Goal: Task Accomplishment & Management: Complete application form

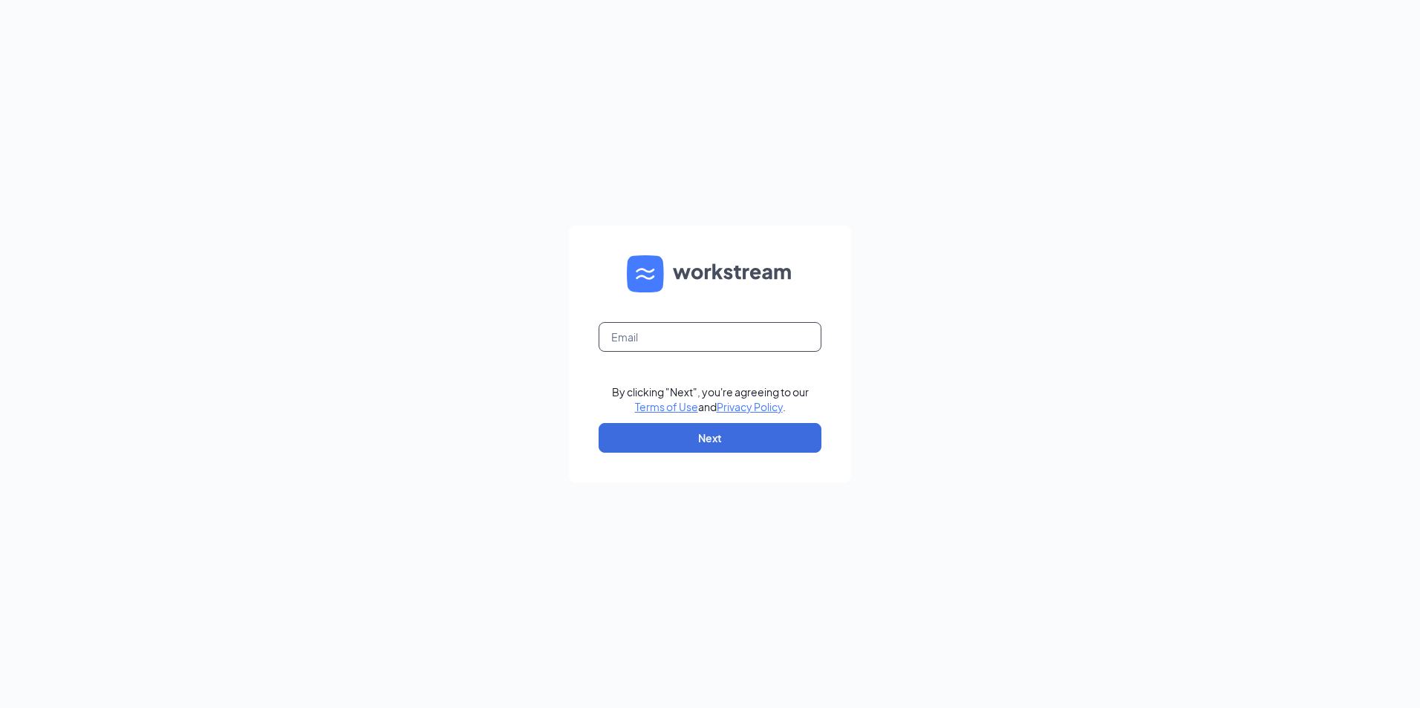
click at [658, 336] on input "text" at bounding box center [709, 337] width 223 height 30
type input "andreaalways247@yahoo.com"
click at [698, 430] on button "Next" at bounding box center [709, 438] width 223 height 30
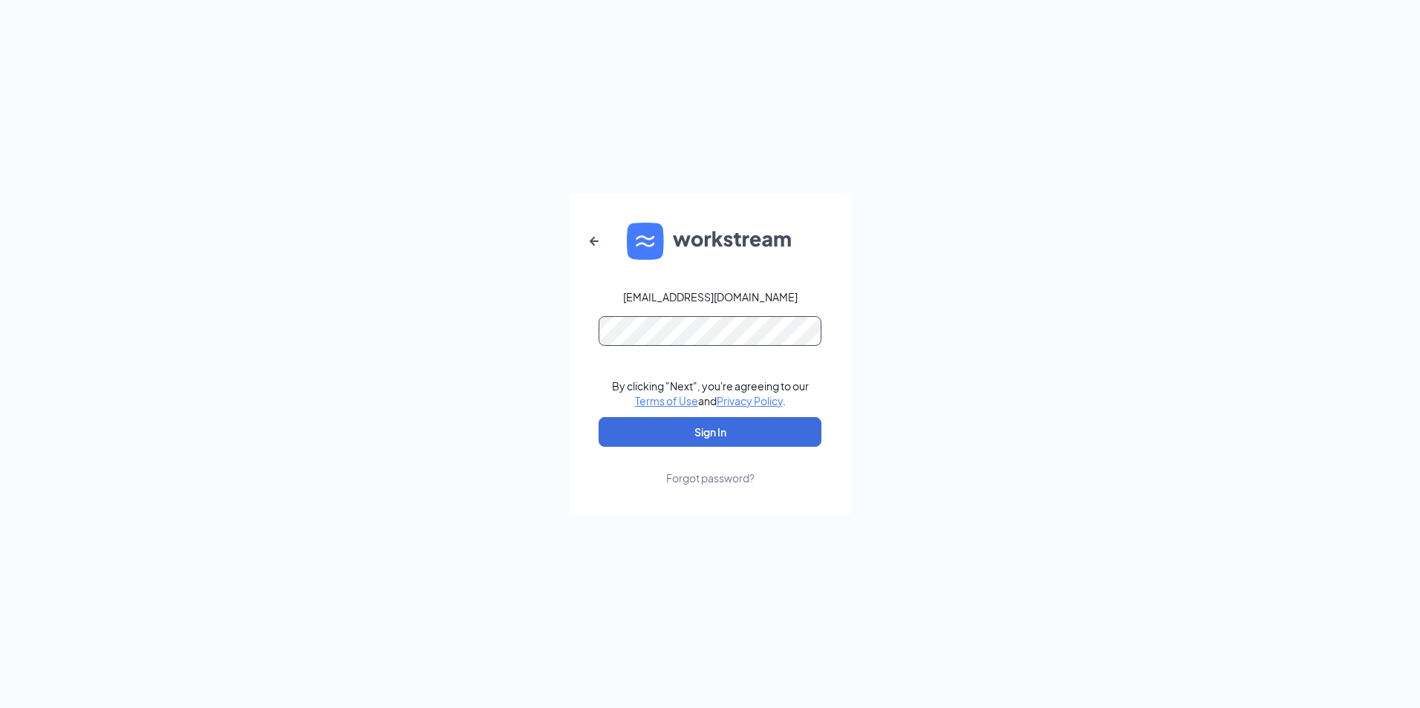
click at [598, 417] on button "Sign In" at bounding box center [709, 432] width 223 height 30
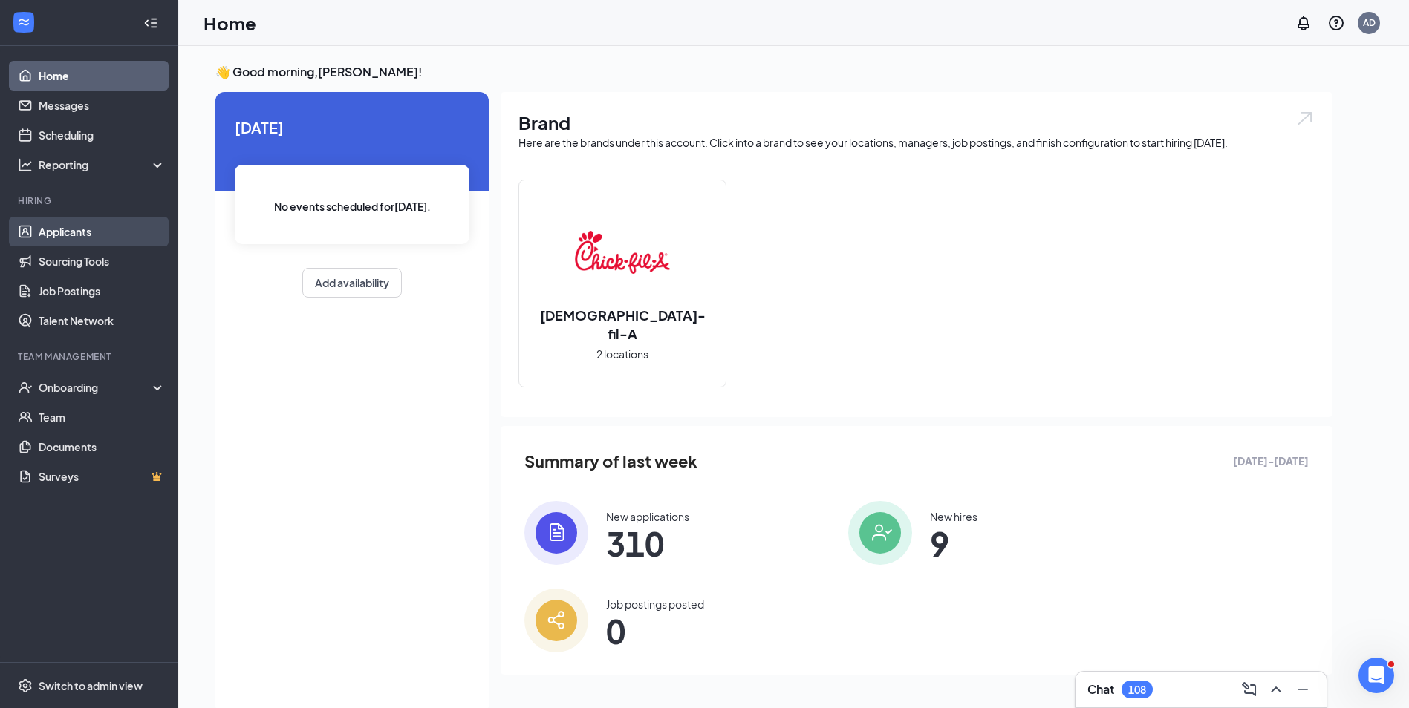
click at [81, 225] on link "Applicants" at bounding box center [102, 232] width 127 height 30
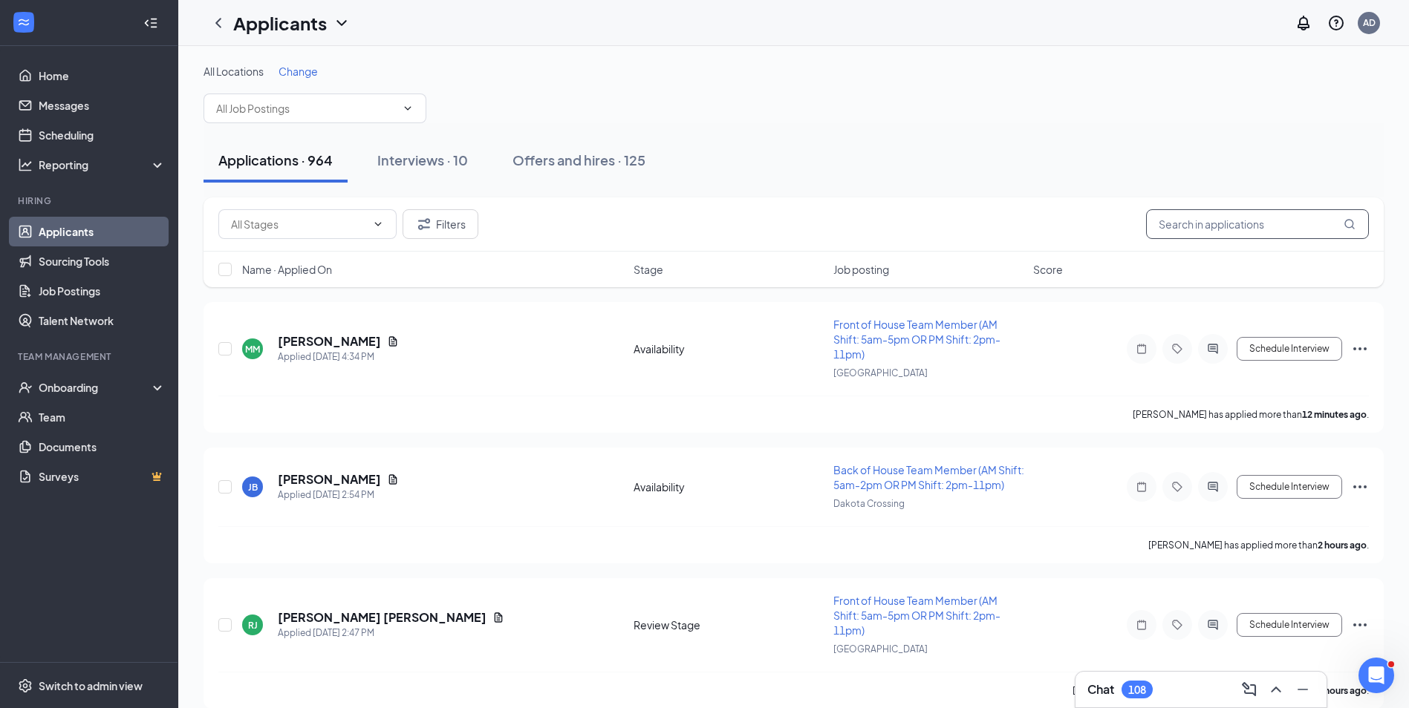
click at [1231, 227] on input "text" at bounding box center [1257, 224] width 223 height 30
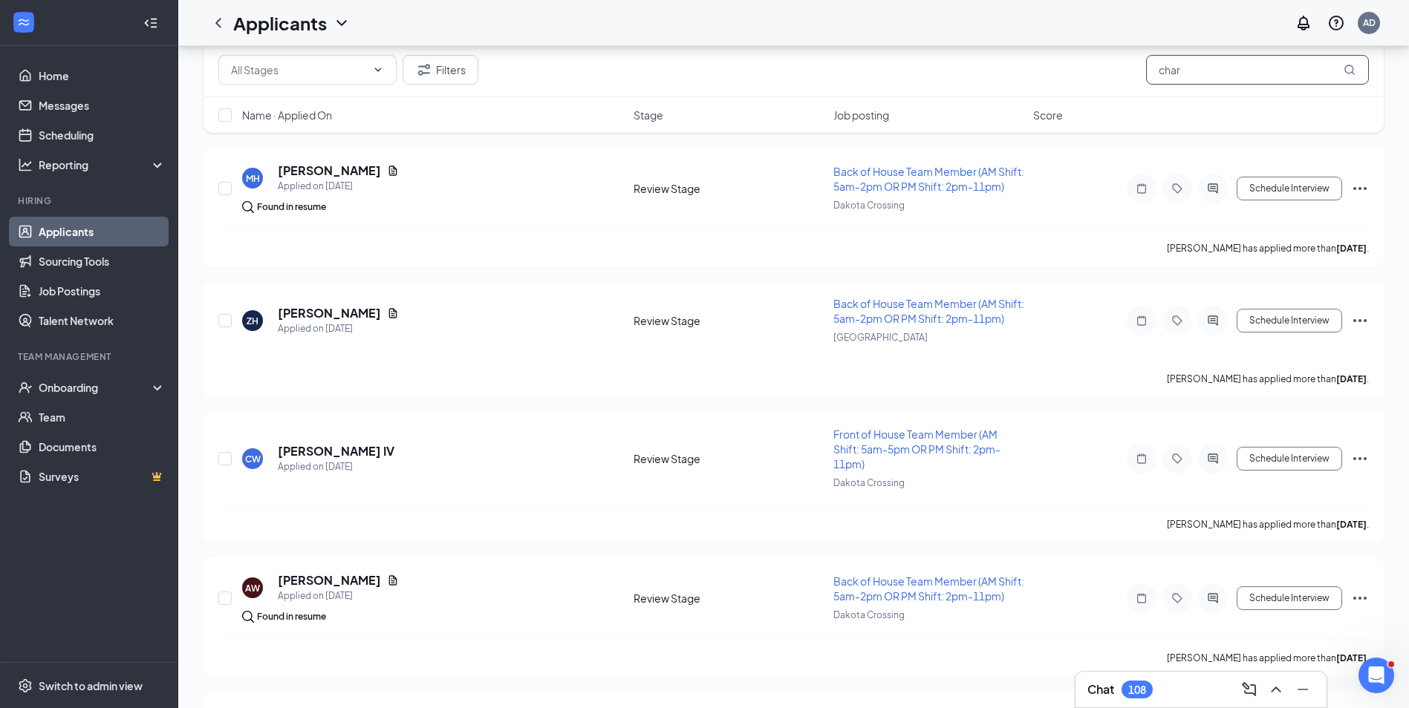
scroll to position [297, 0]
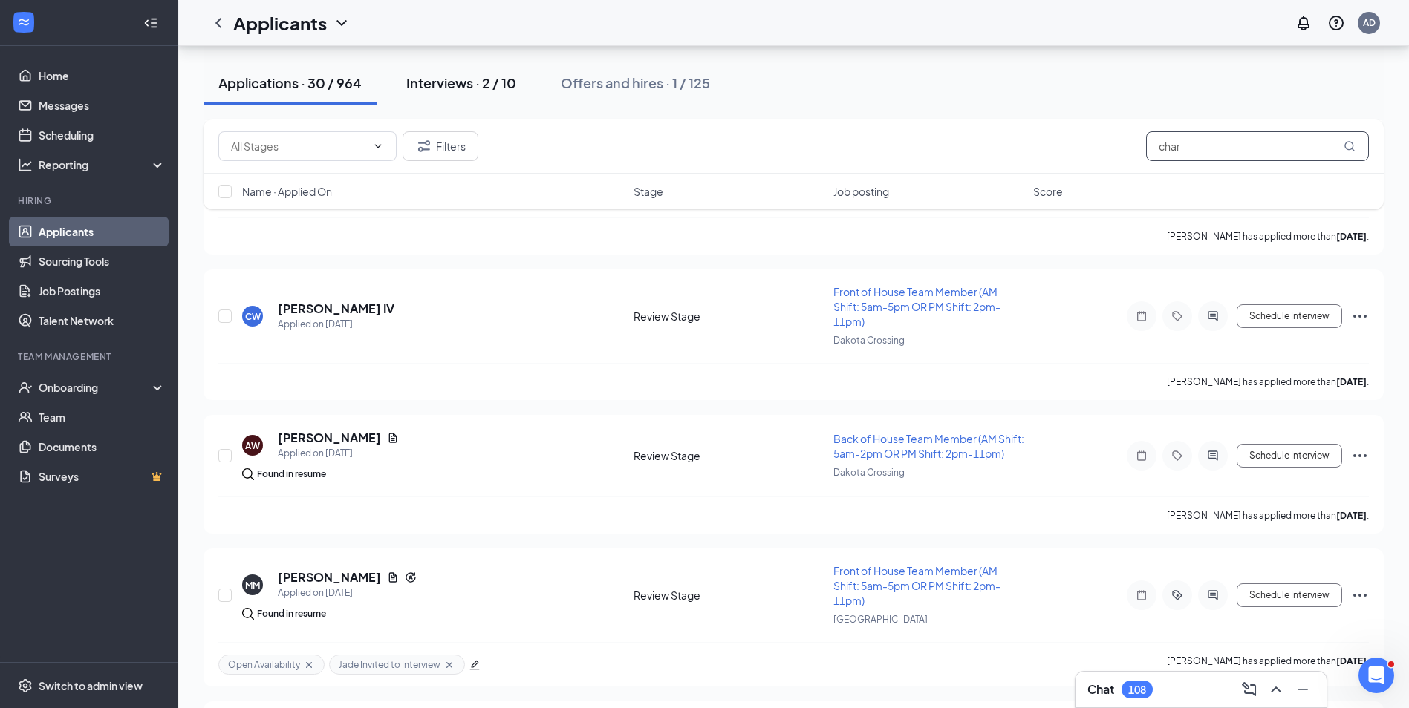
type input "char"
click at [471, 75] on div "Interviews · 2 / 10" at bounding box center [461, 83] width 110 height 19
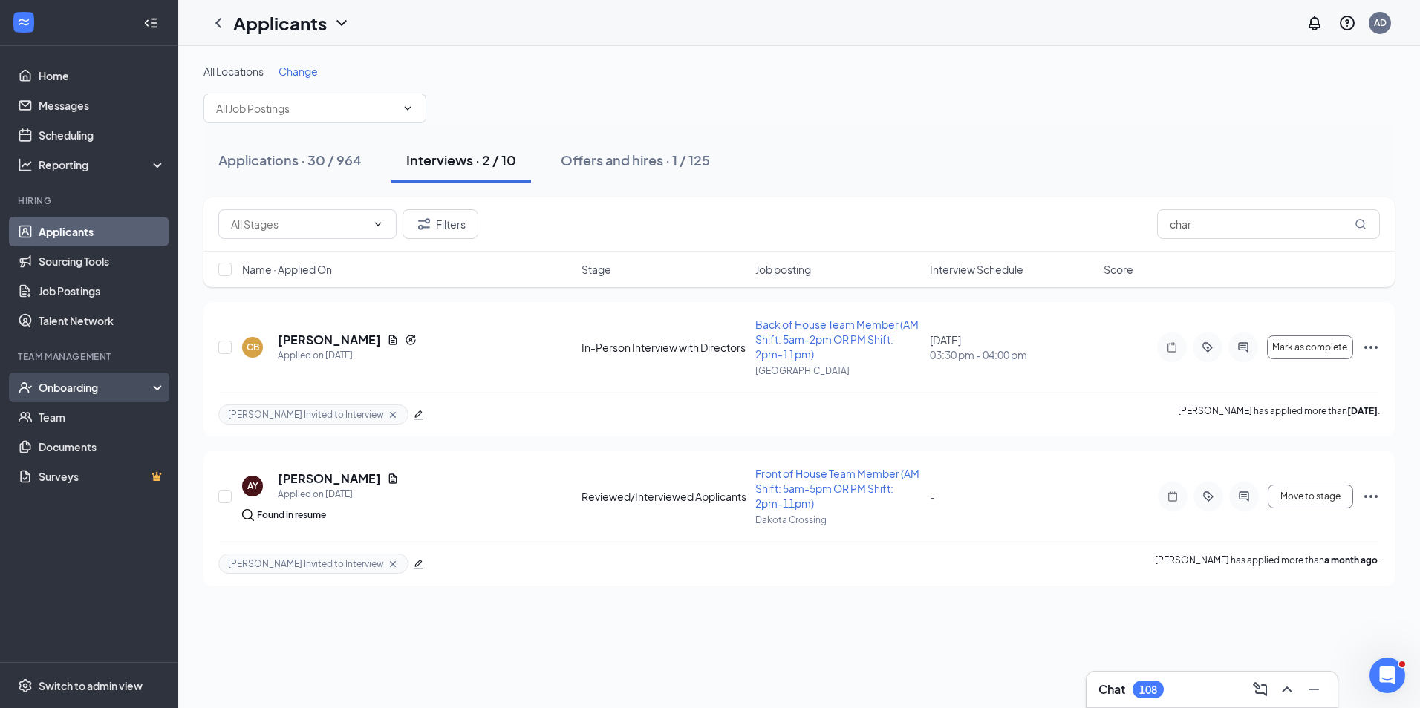
click at [54, 383] on div "Onboarding" at bounding box center [96, 387] width 114 height 15
click at [60, 409] on link "Overview" at bounding box center [102, 417] width 127 height 30
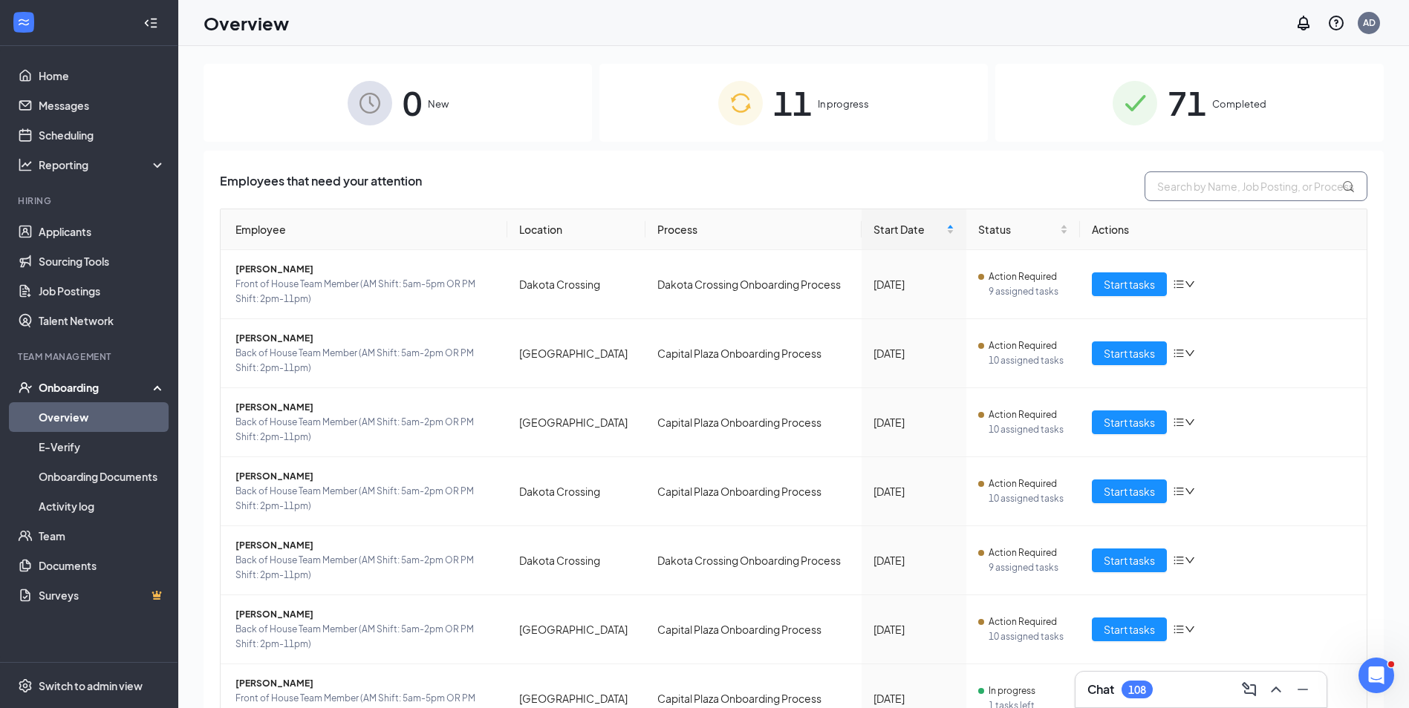
click at [1215, 193] on input "text" at bounding box center [1255, 187] width 223 height 30
click at [76, 394] on div "Onboarding" at bounding box center [96, 387] width 114 height 15
click at [74, 385] on div "Onboarding" at bounding box center [96, 387] width 114 height 15
click at [66, 422] on link "Overview" at bounding box center [102, 417] width 127 height 30
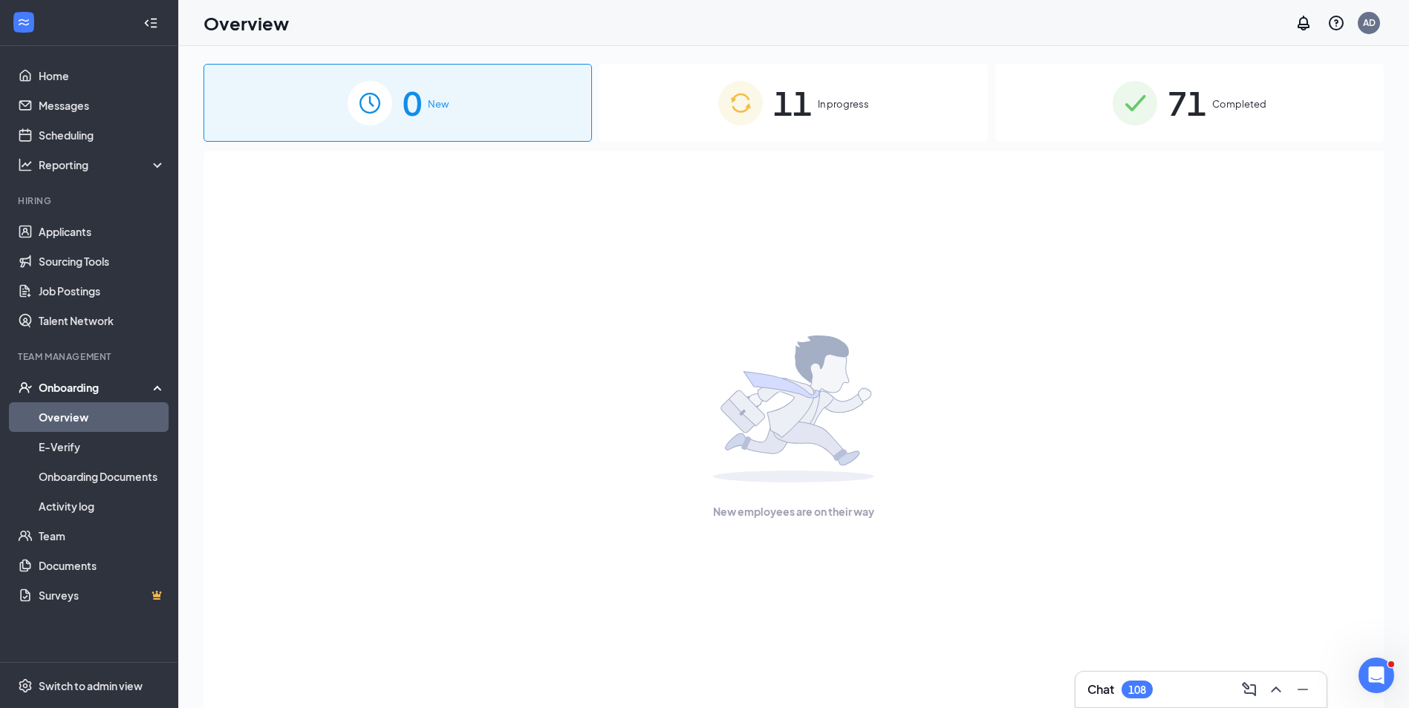
click at [743, 105] on img at bounding box center [740, 103] width 45 height 45
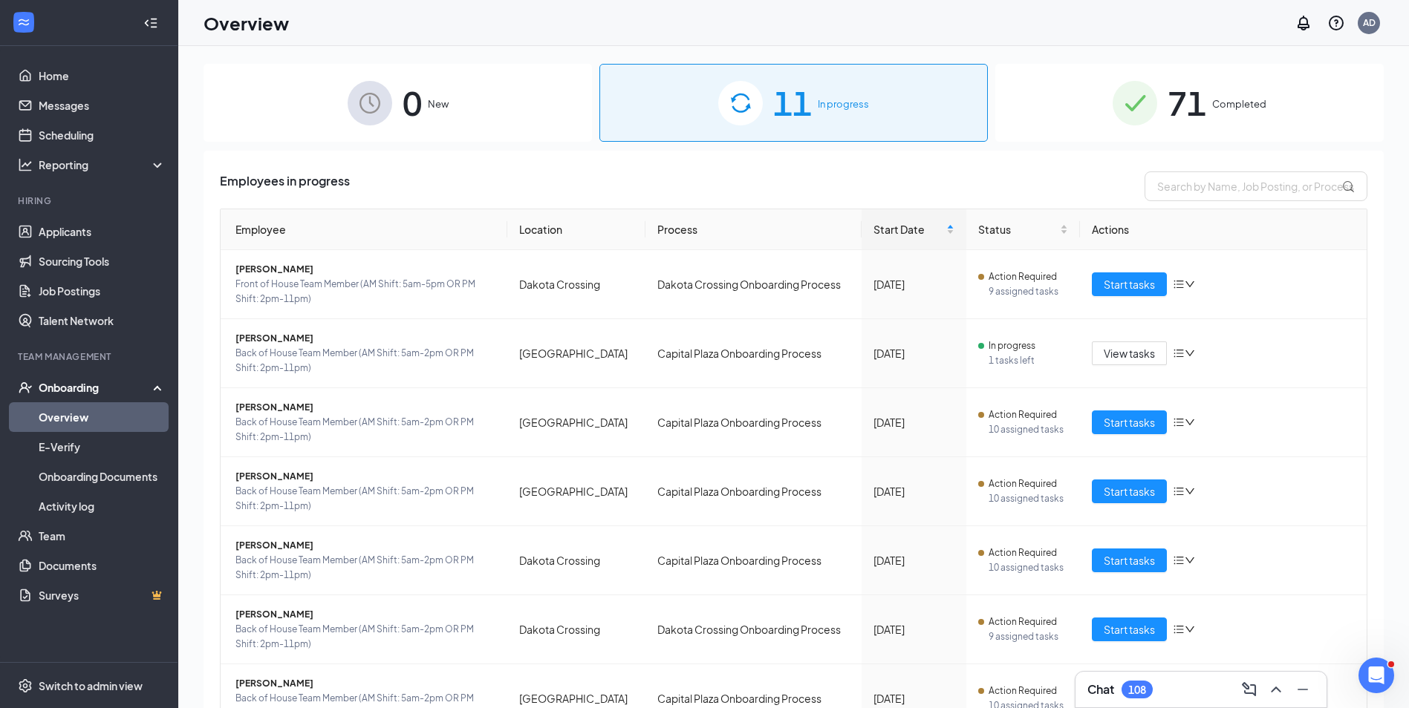
click at [61, 385] on div "Onboarding" at bounding box center [96, 387] width 114 height 15
click at [61, 382] on div "Onboarding" at bounding box center [96, 387] width 114 height 15
click at [69, 417] on link "Overview" at bounding box center [102, 417] width 127 height 30
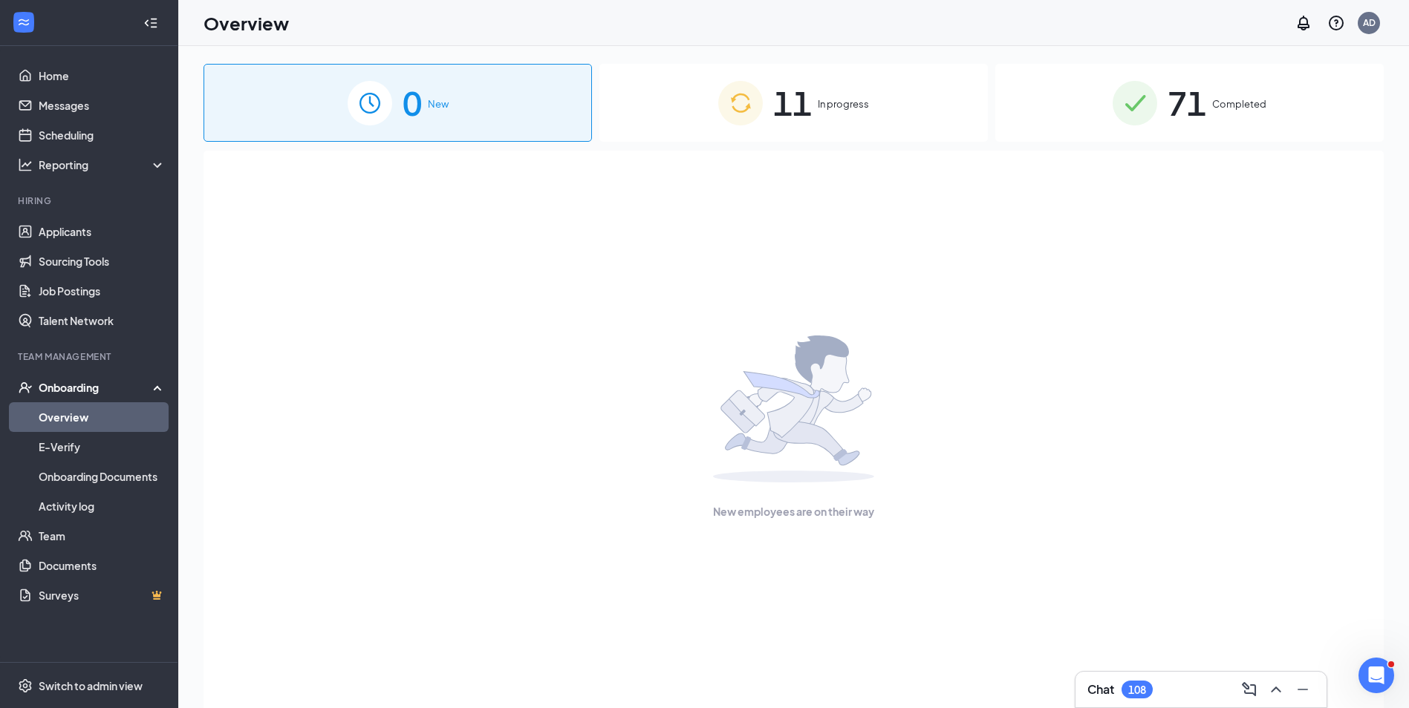
click at [809, 102] on span "11" at bounding box center [792, 102] width 39 height 51
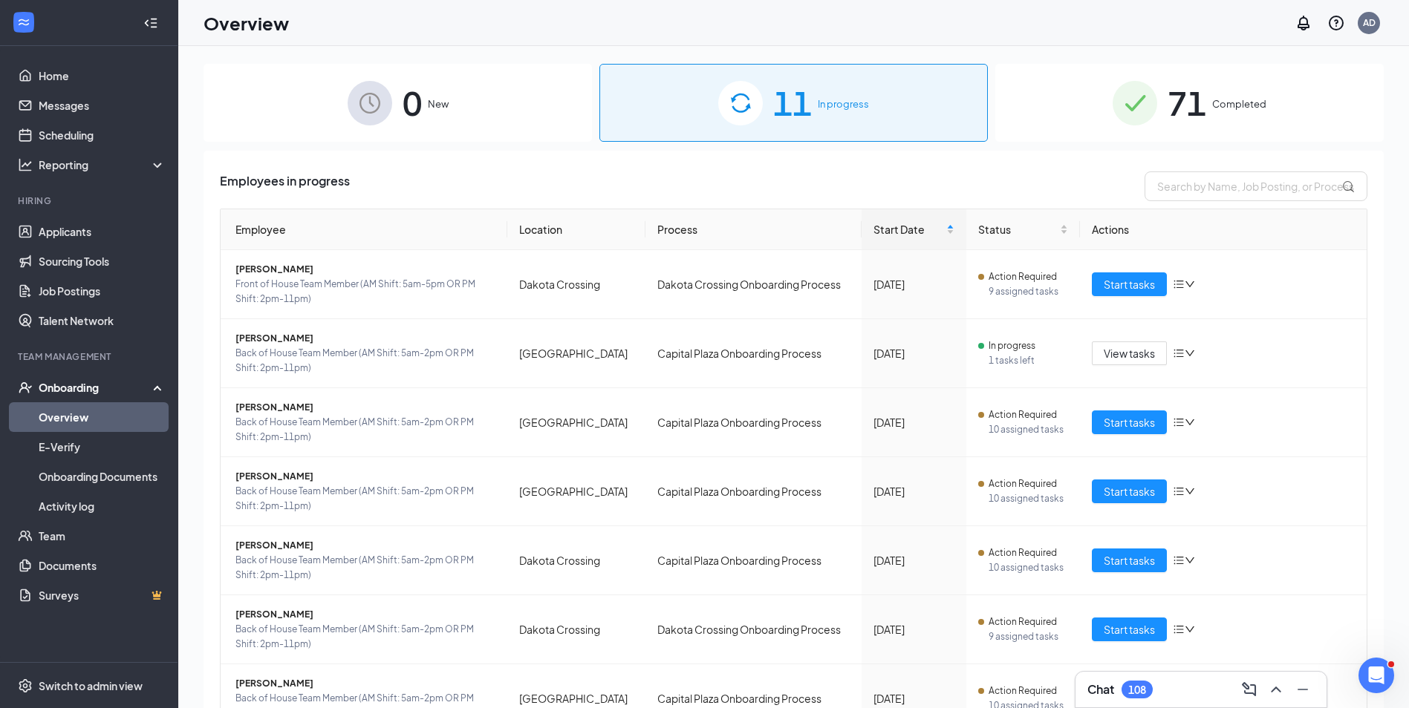
click at [1132, 99] on img at bounding box center [1134, 103] width 45 height 45
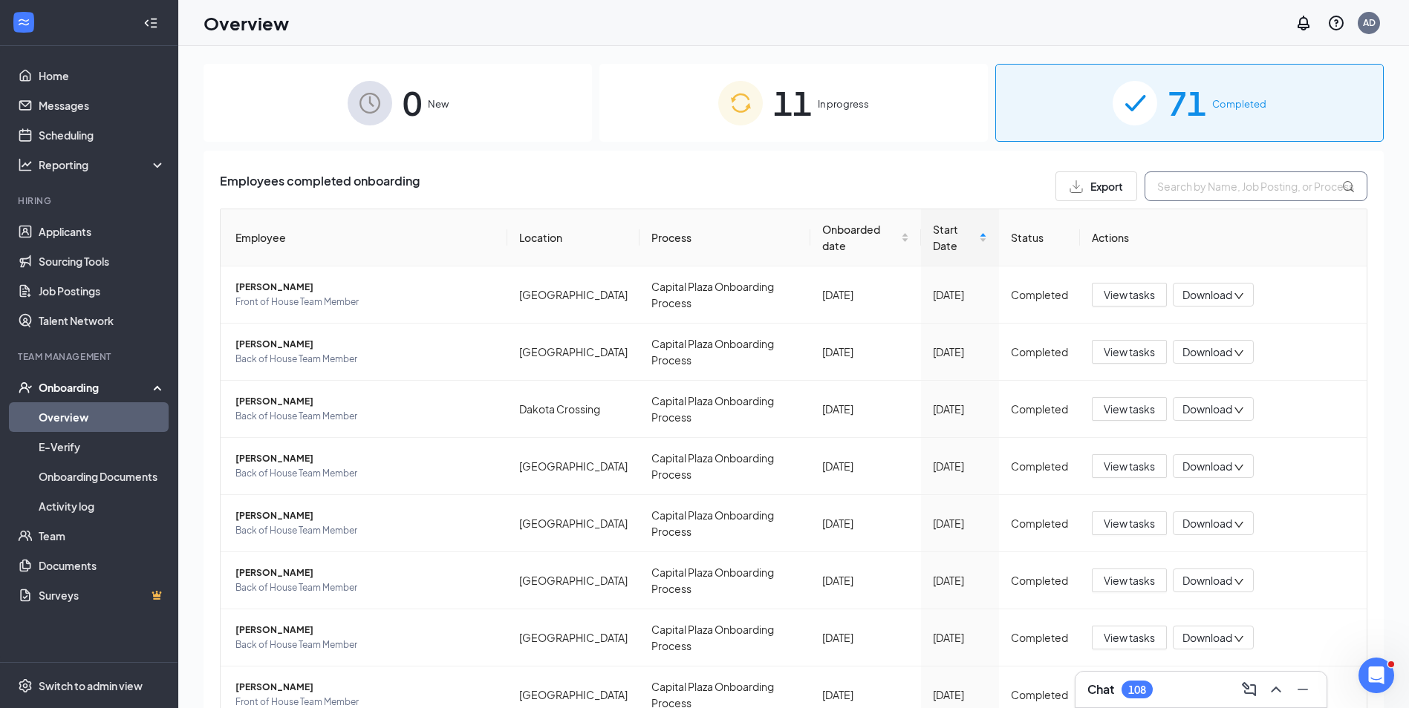
click at [1178, 186] on input "text" at bounding box center [1255, 187] width 223 height 30
type input "brown"
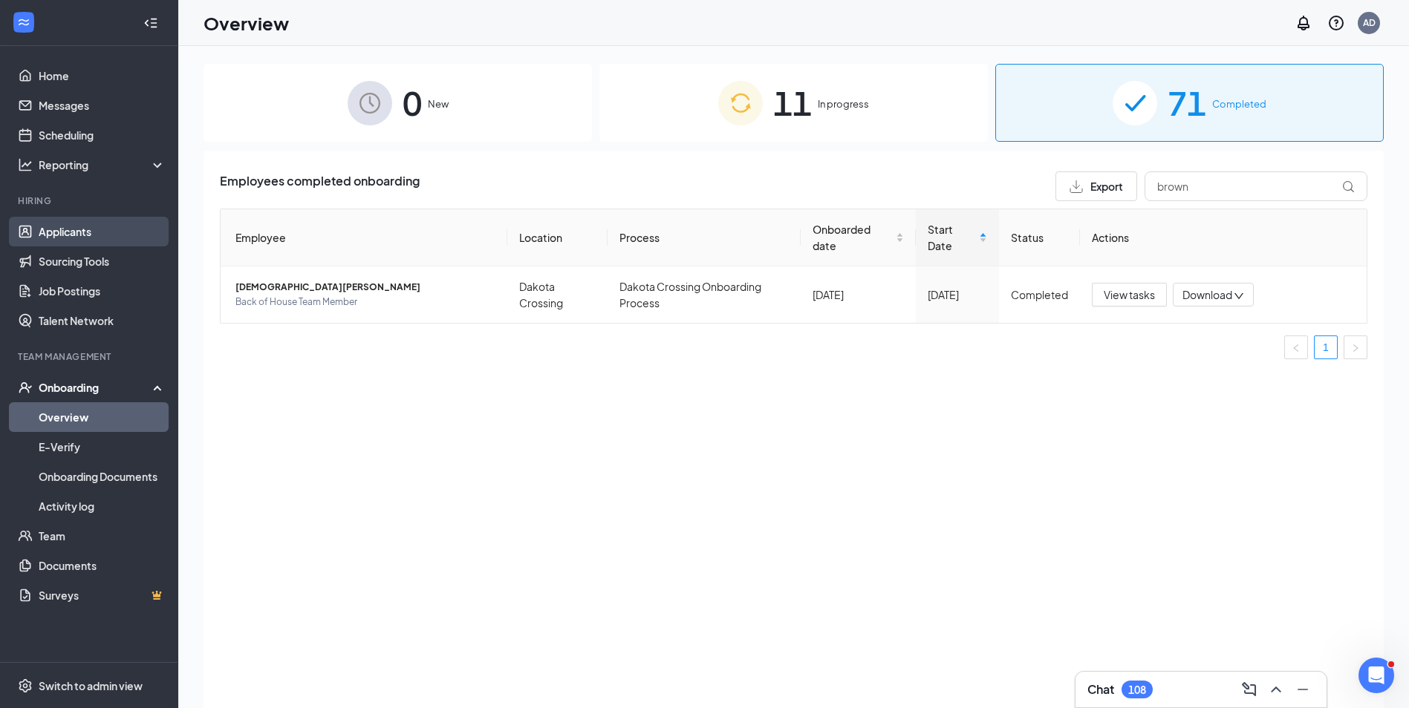
click at [39, 238] on link "Applicants" at bounding box center [102, 232] width 127 height 30
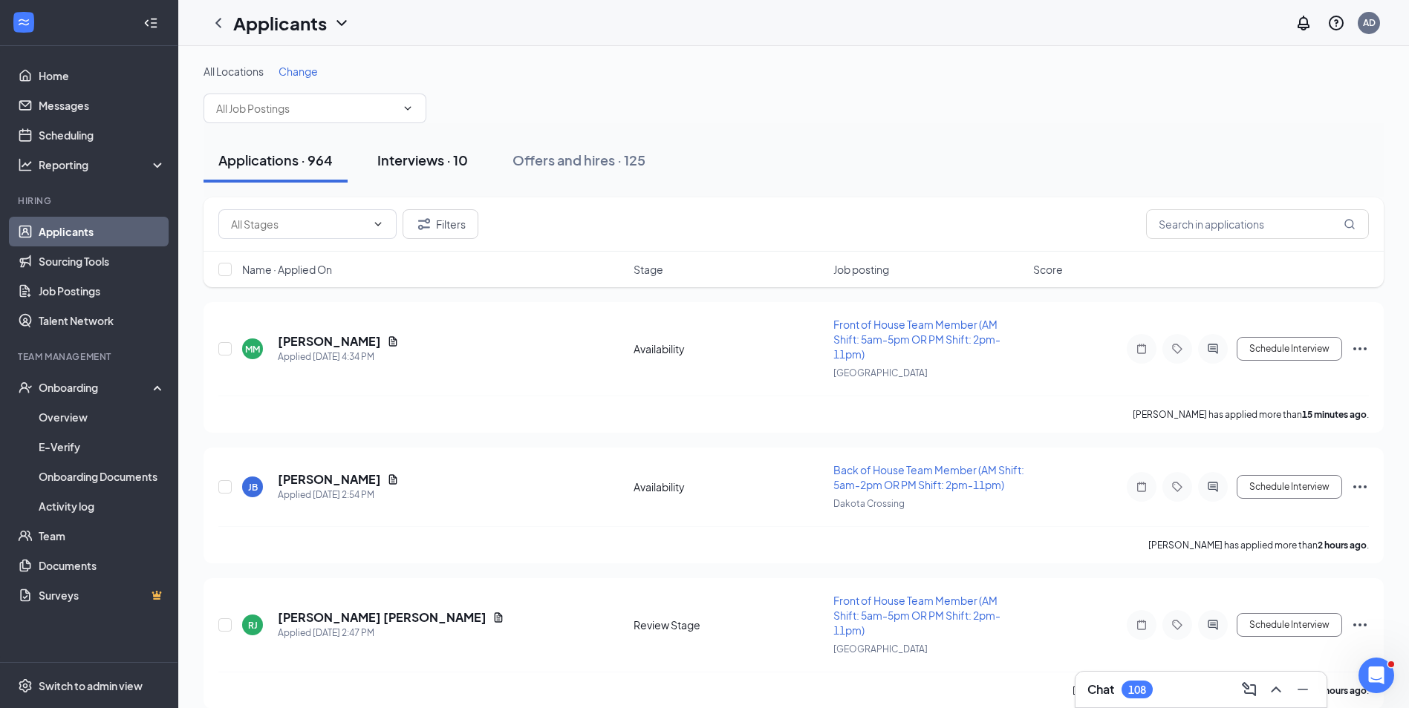
click at [426, 162] on div "Interviews · 10" at bounding box center [422, 160] width 91 height 19
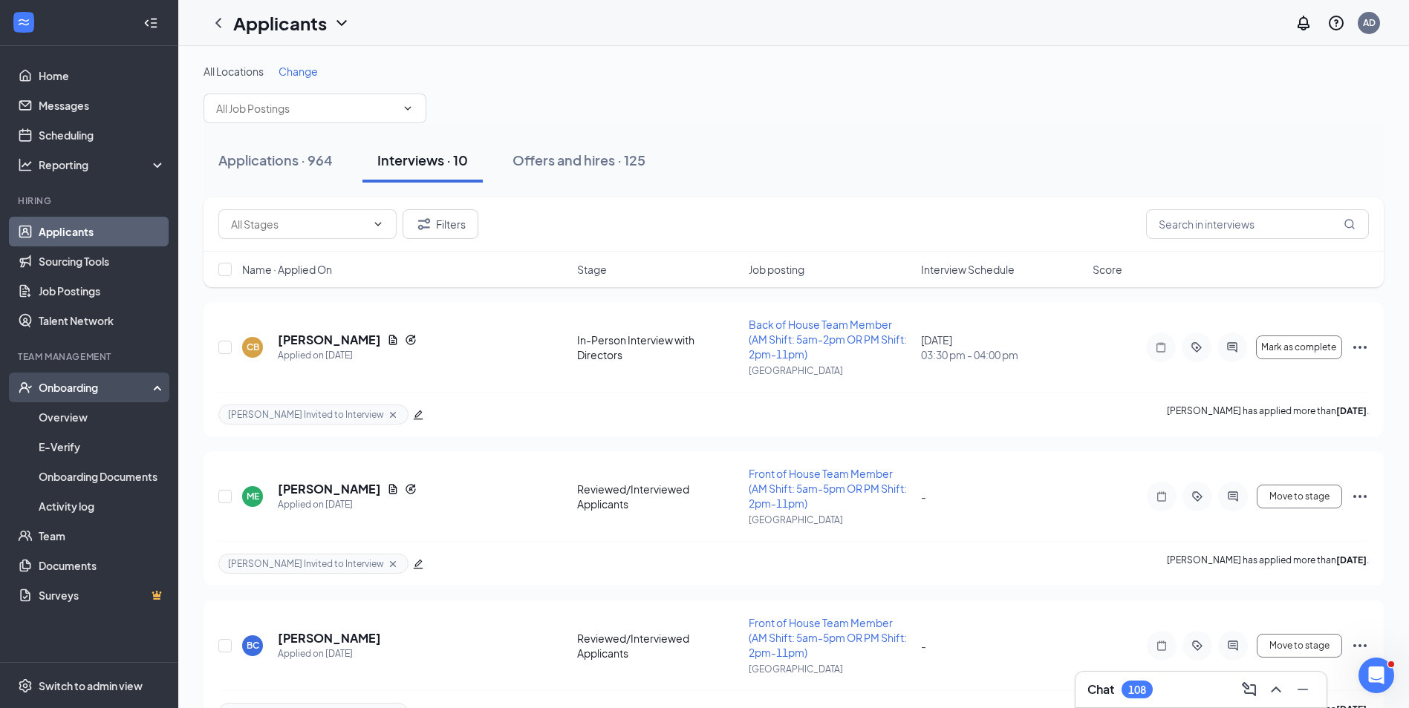
click at [72, 393] on div "Onboarding" at bounding box center [96, 387] width 114 height 15
click at [73, 392] on div "Onboarding" at bounding box center [96, 387] width 114 height 15
click at [73, 415] on link "Overview" at bounding box center [102, 417] width 127 height 30
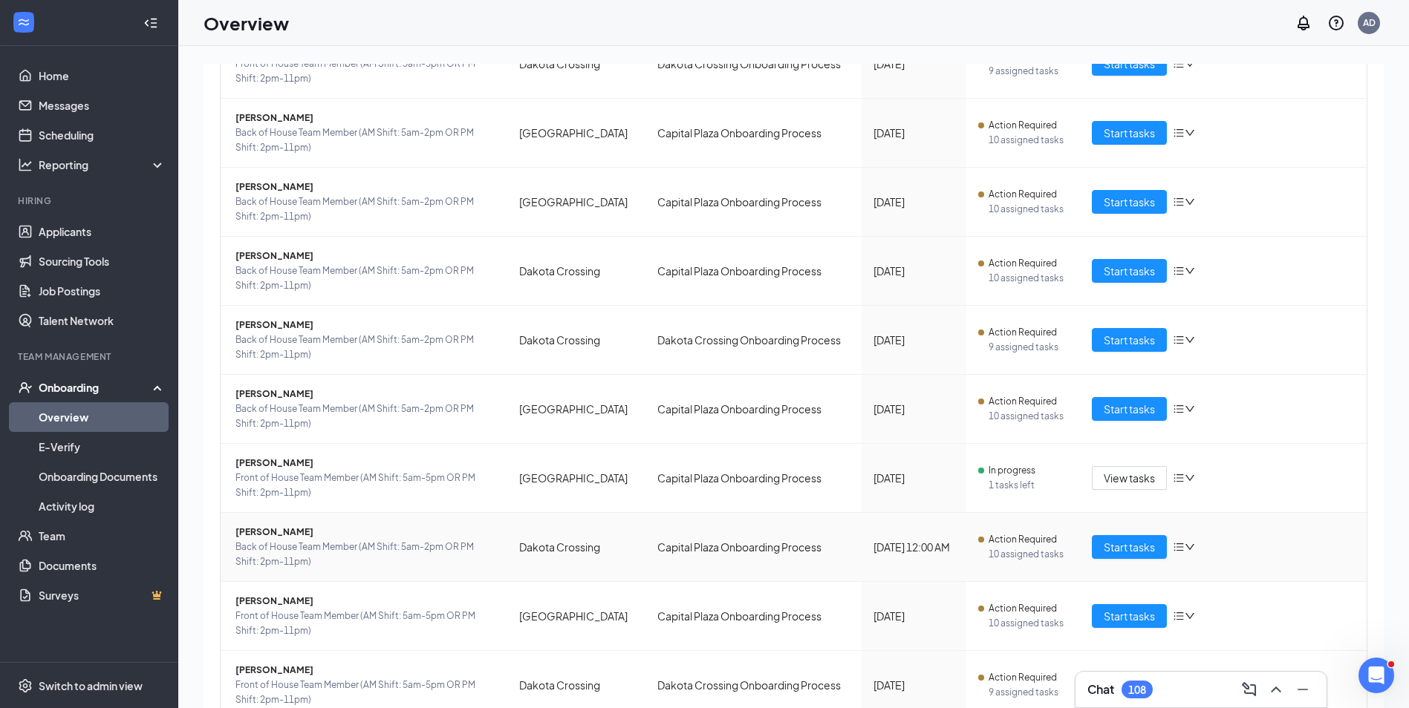
scroll to position [223, 0]
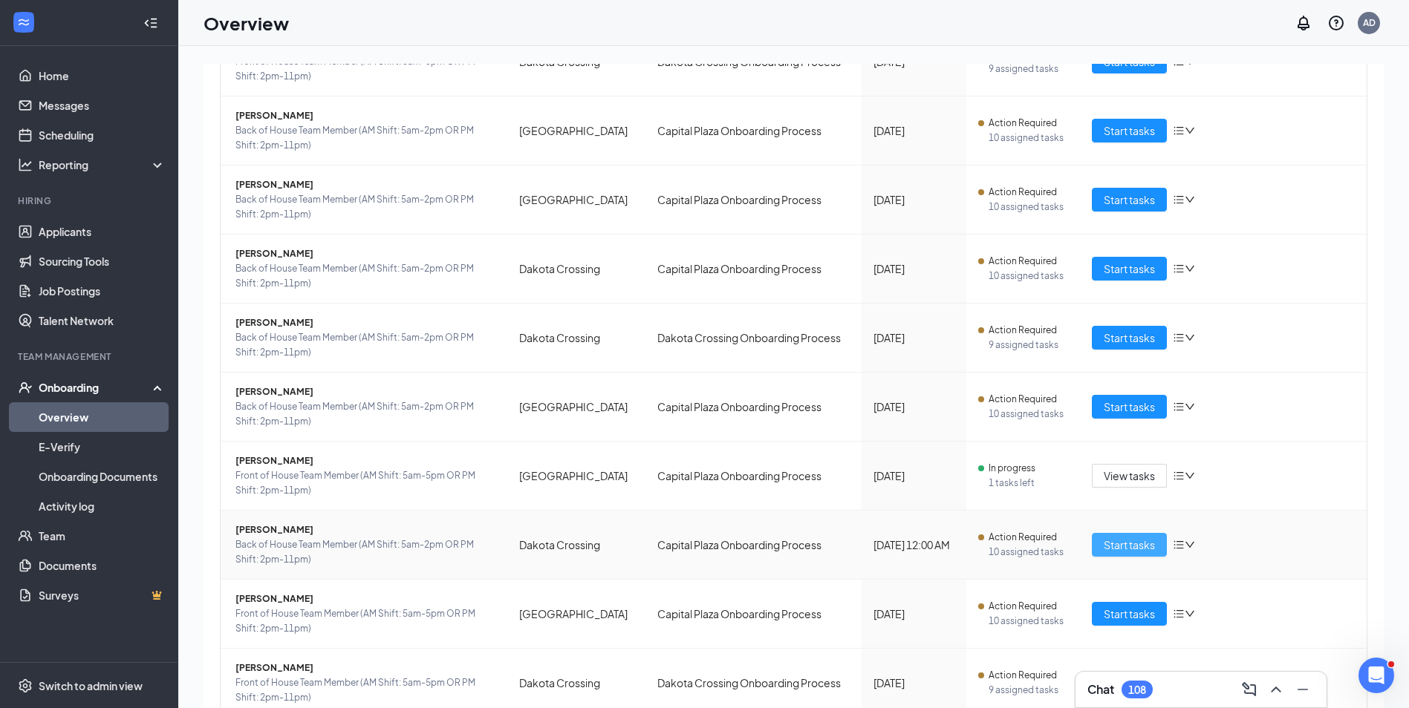
click at [1133, 549] on span "Start tasks" at bounding box center [1128, 545] width 51 height 16
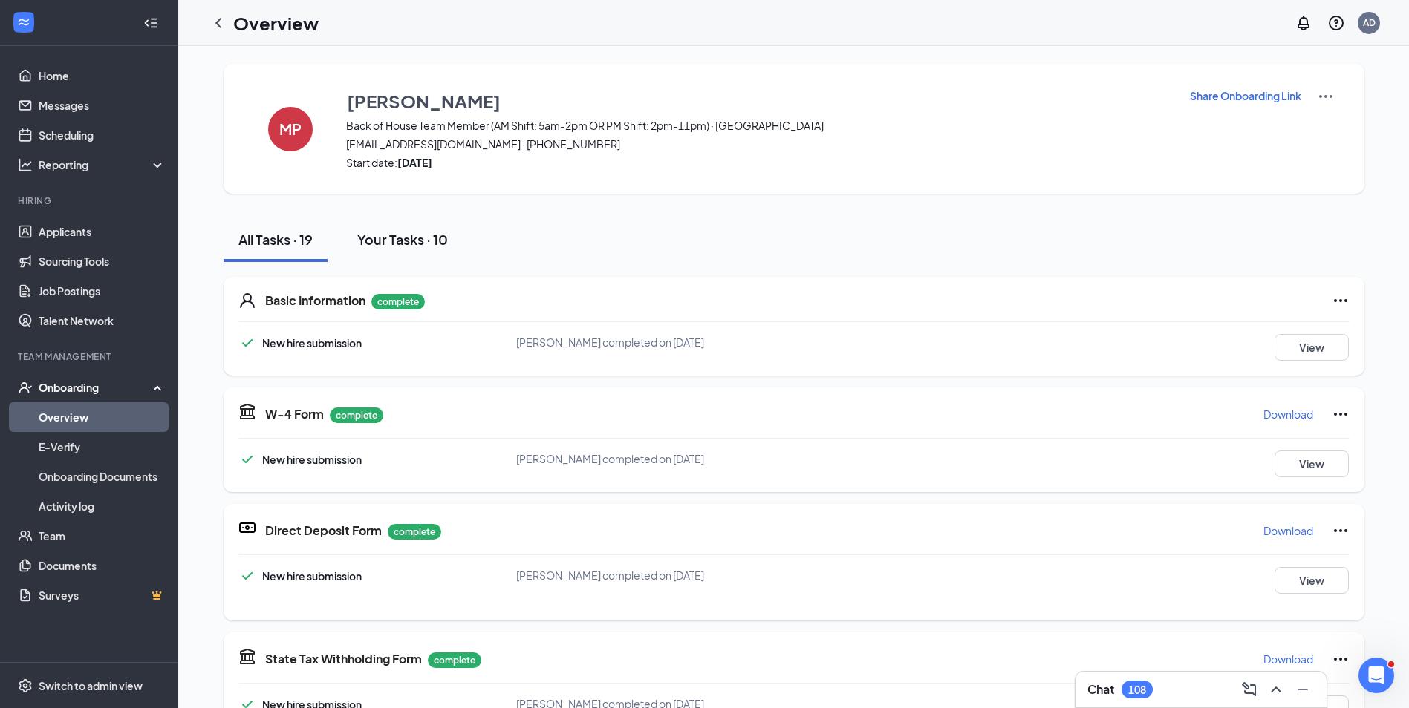
click at [417, 242] on div "Your Tasks · 10" at bounding box center [402, 239] width 91 height 19
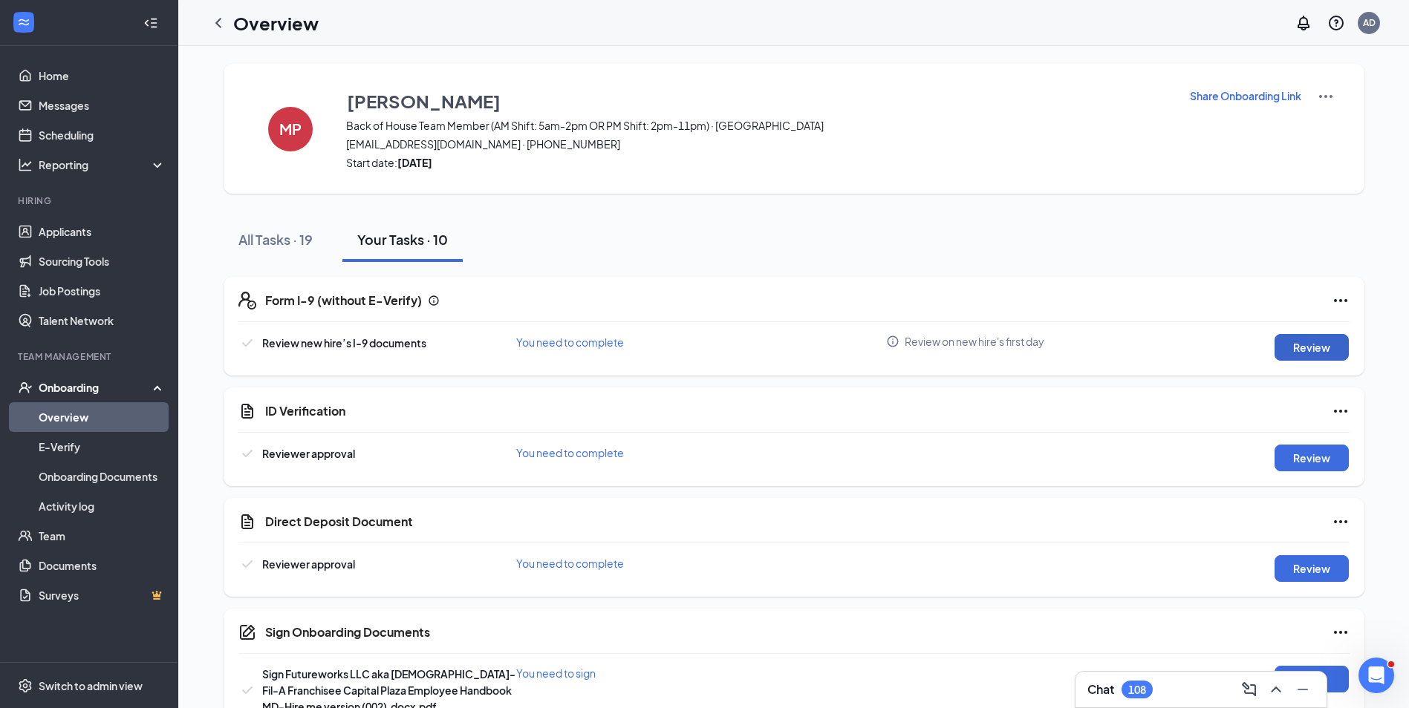
click at [1290, 342] on button "Review" at bounding box center [1311, 347] width 74 height 27
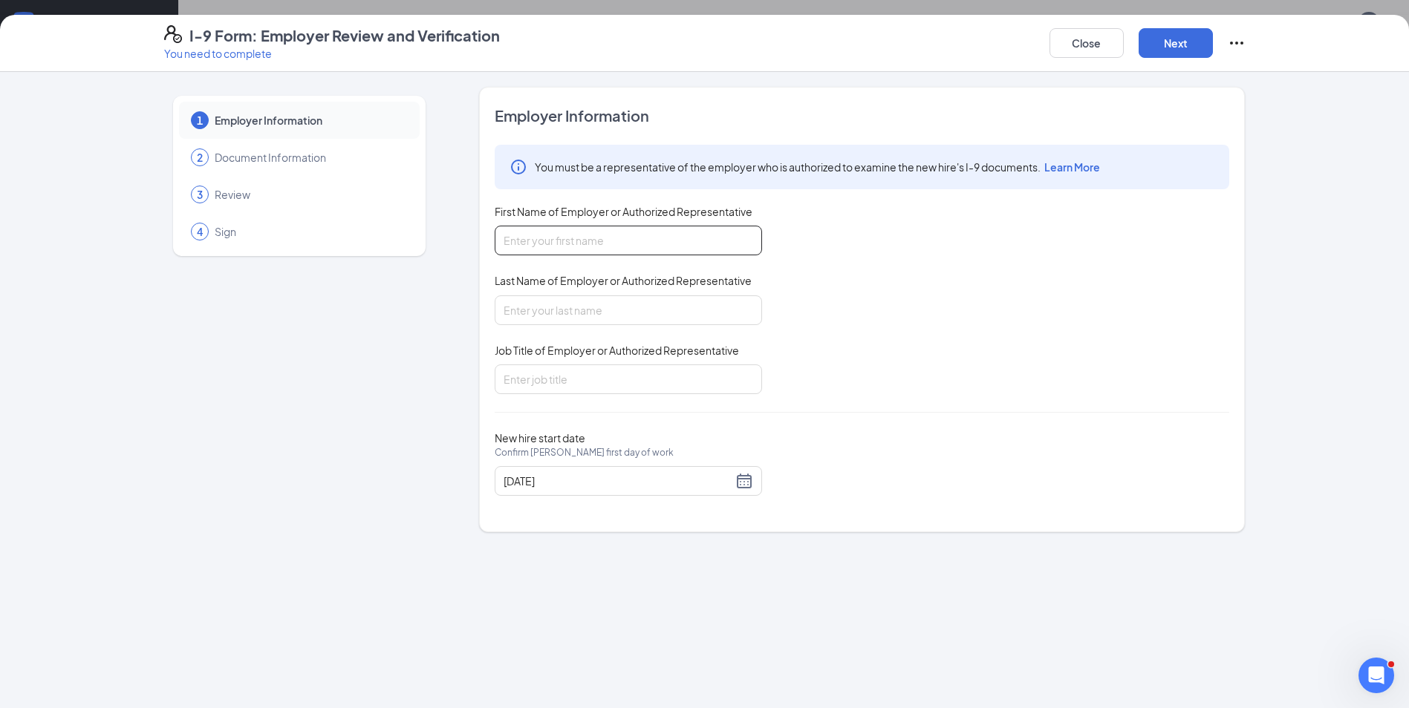
click at [631, 240] on input "First Name of Employer or Authorized Representative" at bounding box center [628, 241] width 267 height 30
type input "[DEMOGRAPHIC_DATA]"
type input "Fil-A"
click at [579, 375] on input "Job Title of Employer or Authorized Representative" at bounding box center [628, 380] width 267 height 30
type input "HR manager"
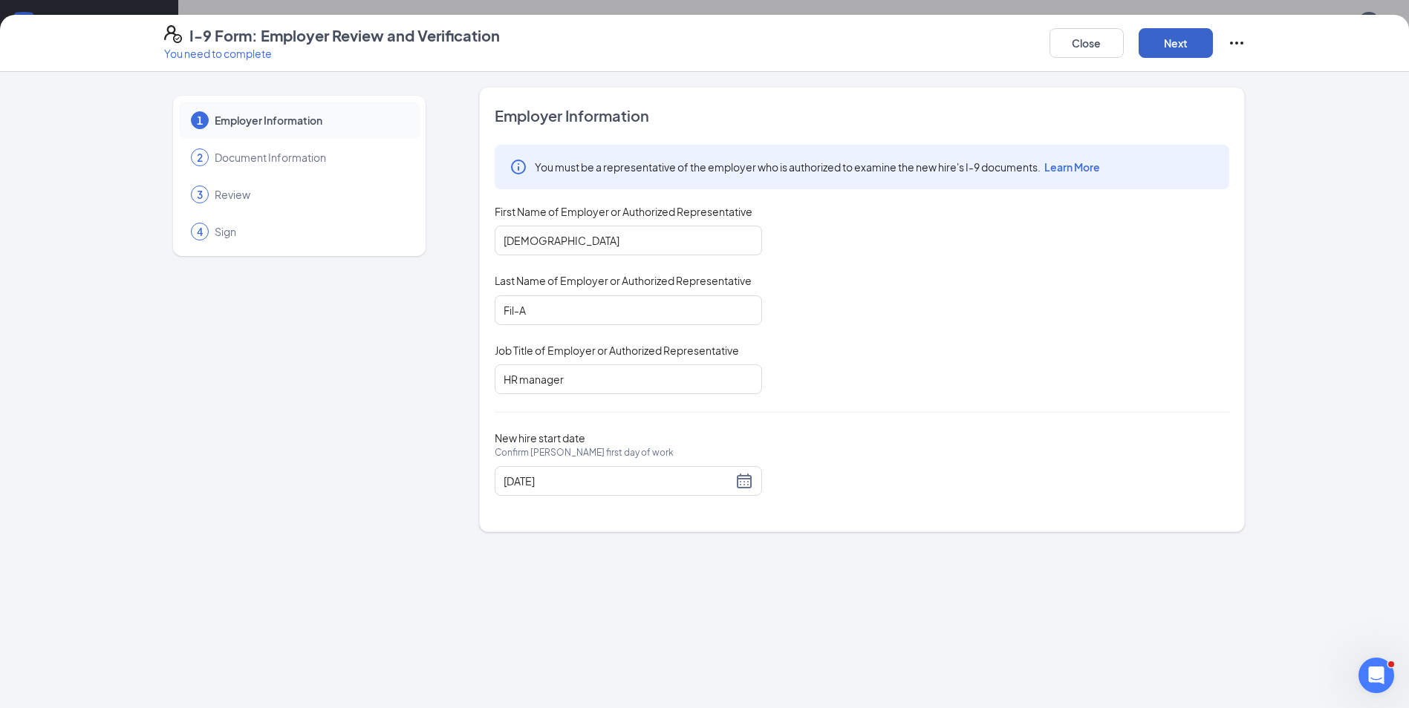
click at [1170, 46] on button "Next" at bounding box center [1175, 43] width 74 height 30
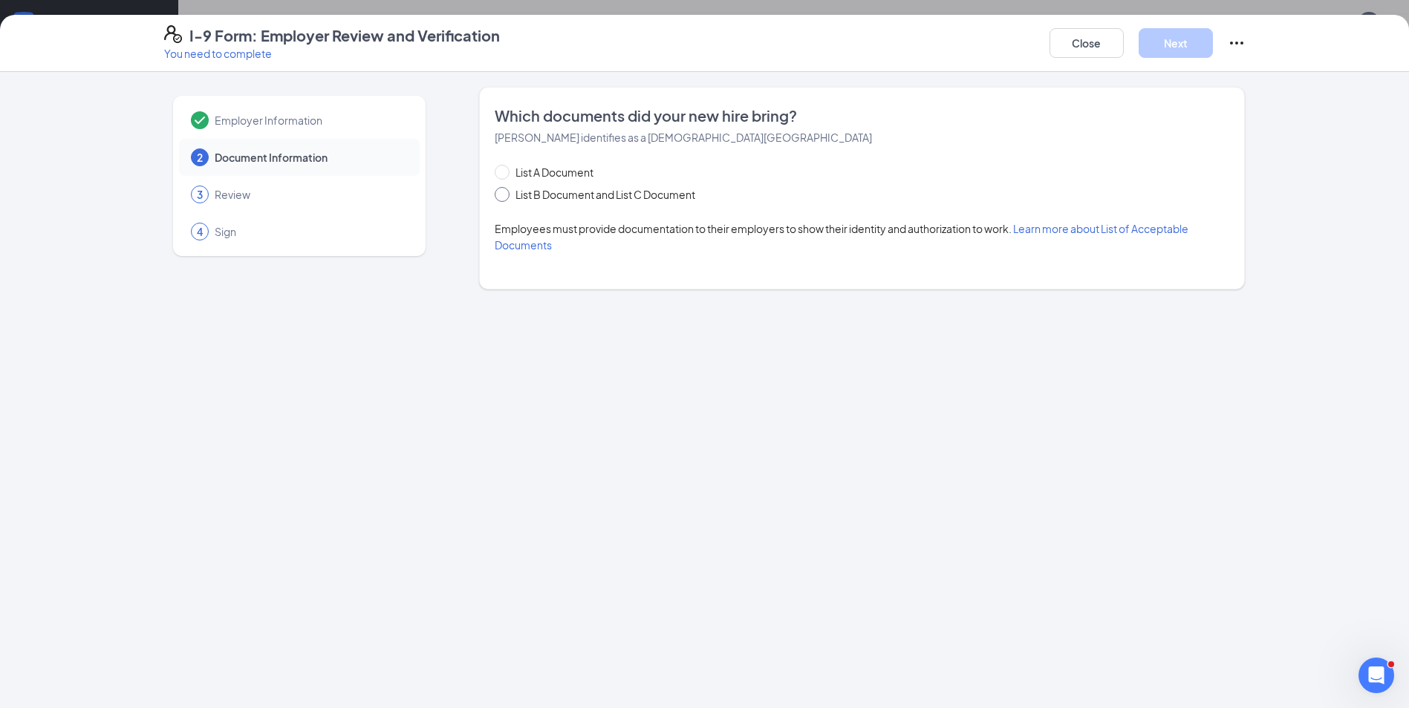
click at [506, 191] on span at bounding box center [502, 194] width 15 height 15
click at [505, 191] on input "List B Document and List C Document" at bounding box center [500, 192] width 10 height 10
radio input "true"
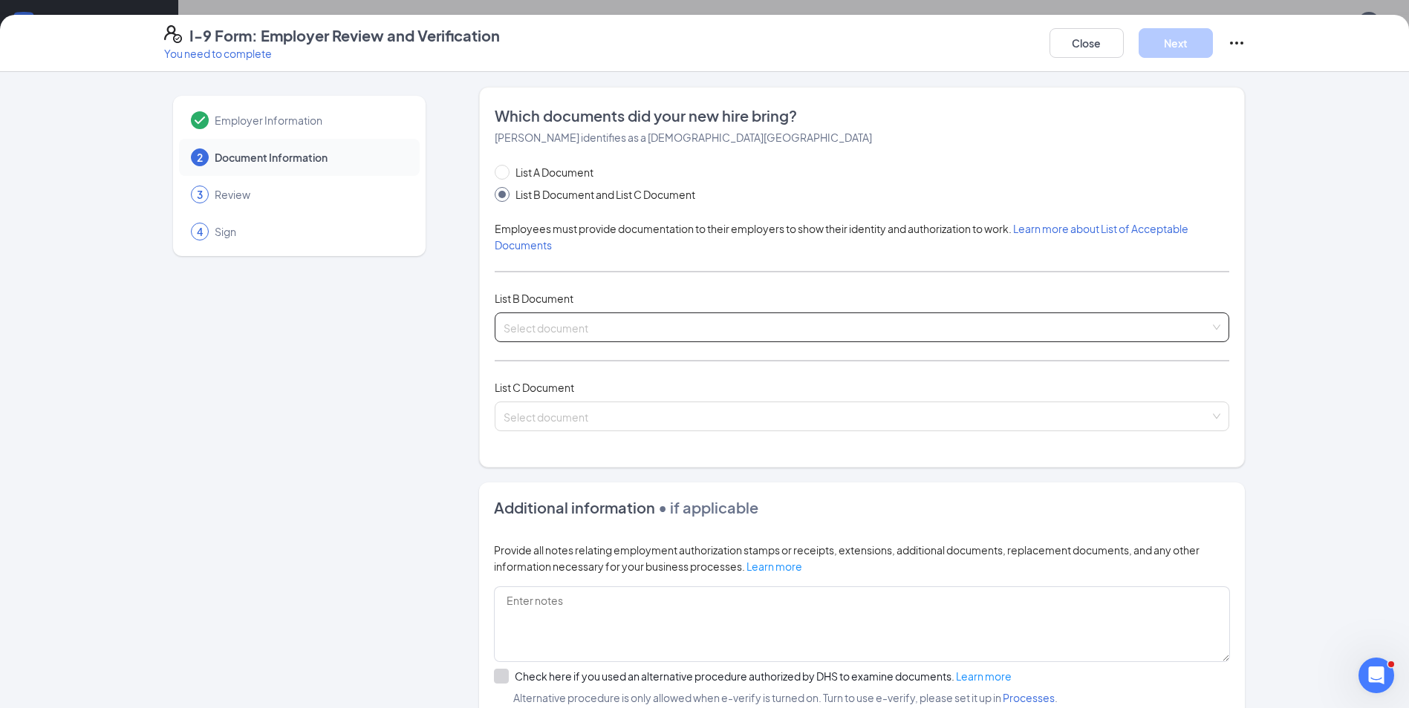
click at [552, 330] on input "search" at bounding box center [856, 324] width 706 height 22
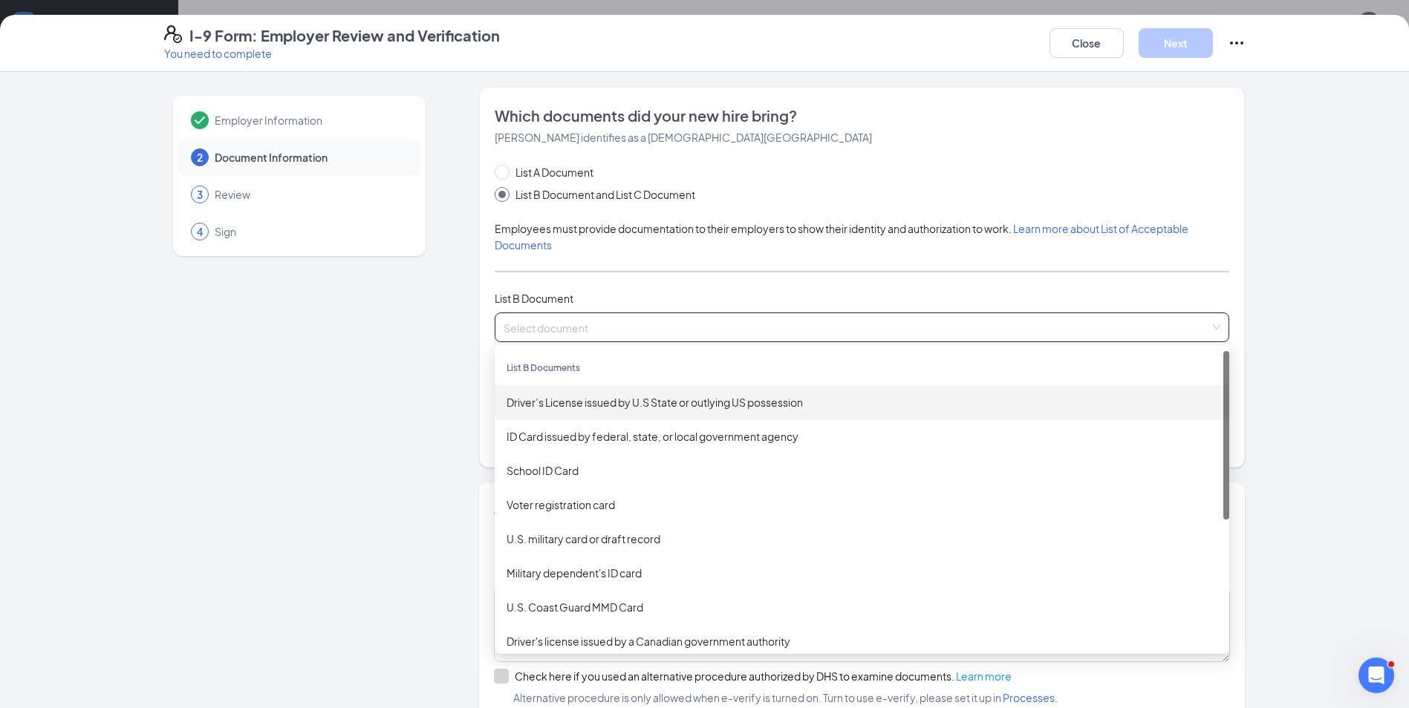
click at [578, 397] on div "Driver’s License issued by U.S State or outlying US possession" at bounding box center [861, 402] width 711 height 16
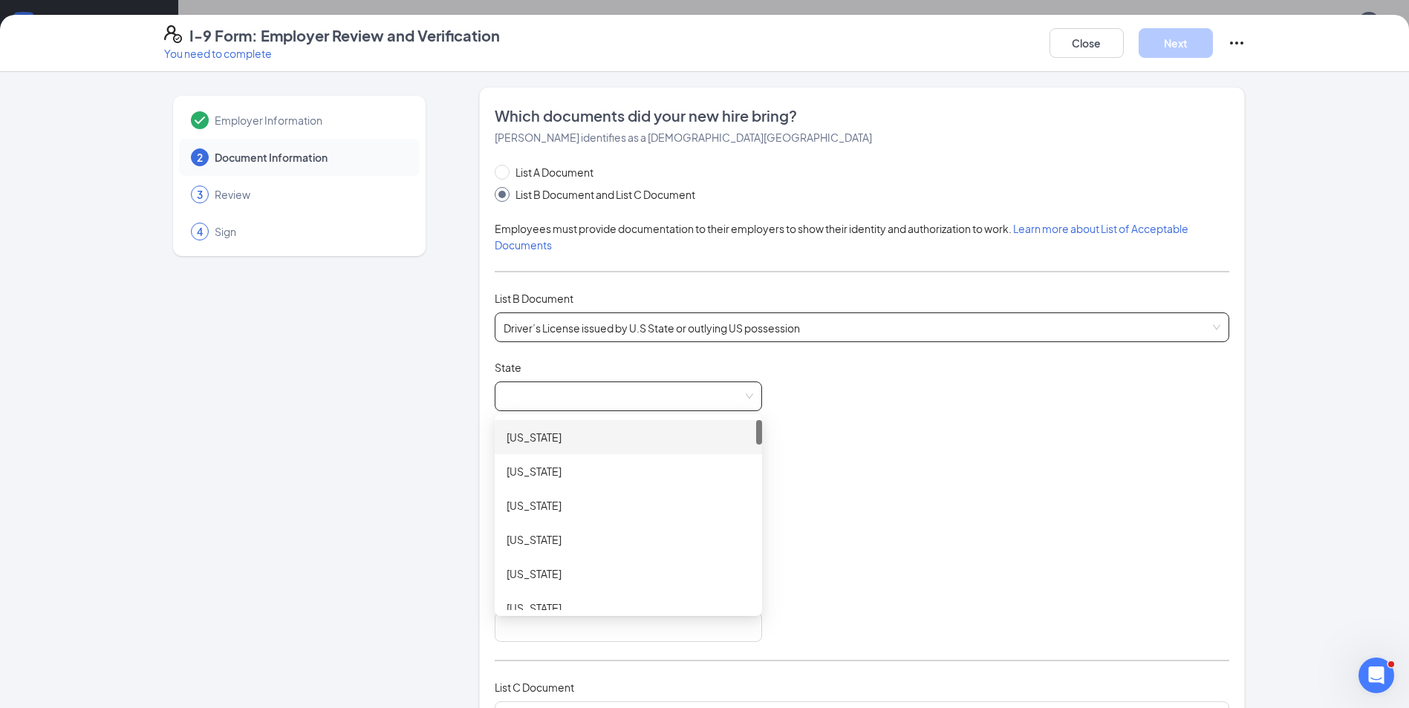
click at [578, 397] on span at bounding box center [627, 396] width 249 height 28
drag, startPoint x: 561, startPoint y: 581, endPoint x: 553, endPoint y: 544, distance: 38.0
click at [556, 550] on div "[US_STATE] [US_STATE] [US_STATE] [US_STATE] [US_STATE] [US_STATE] [US_STATE] [U…" at bounding box center [628, 537] width 267 height 273
click at [550, 529] on div "[US_STATE]" at bounding box center [628, 520] width 267 height 34
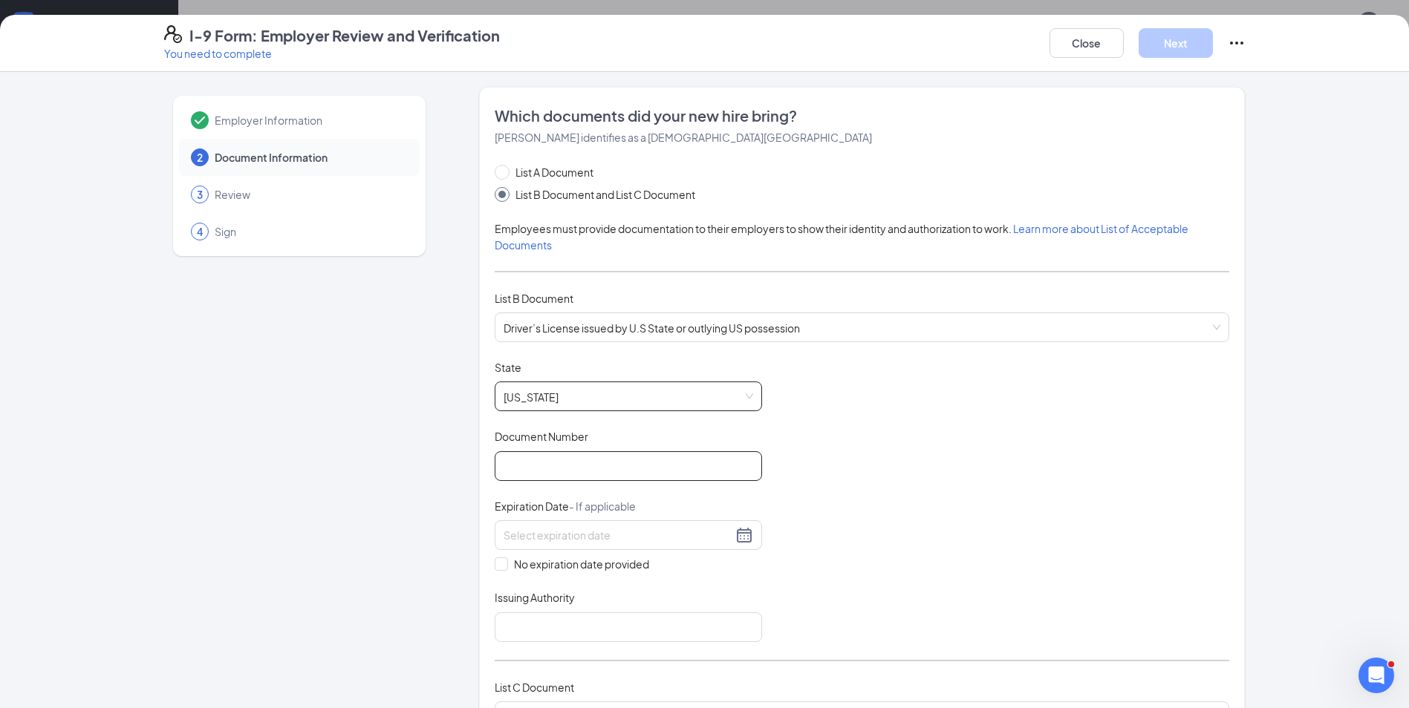
click at [530, 463] on input "Document Number" at bounding box center [628, 466] width 267 height 30
type input "MD-10273678690"
click at [543, 532] on input at bounding box center [617, 535] width 229 height 16
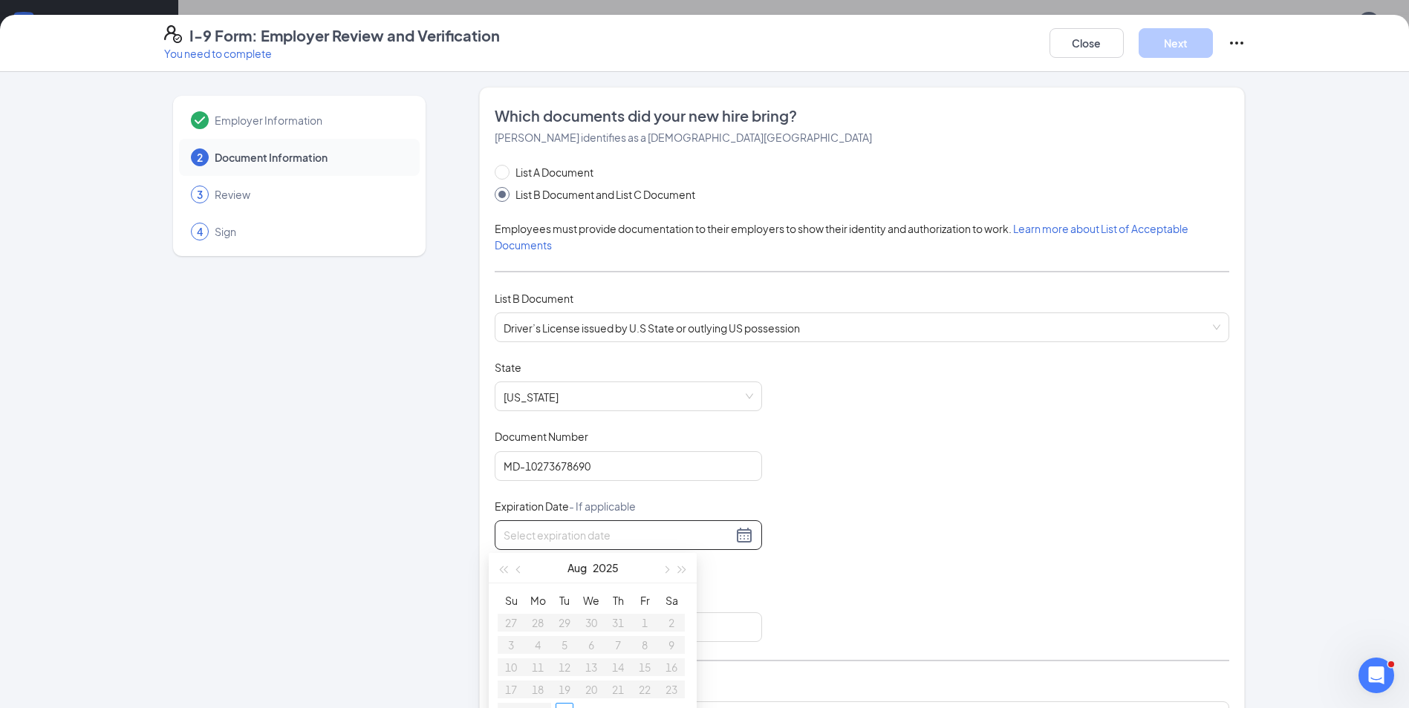
scroll to position [74, 0]
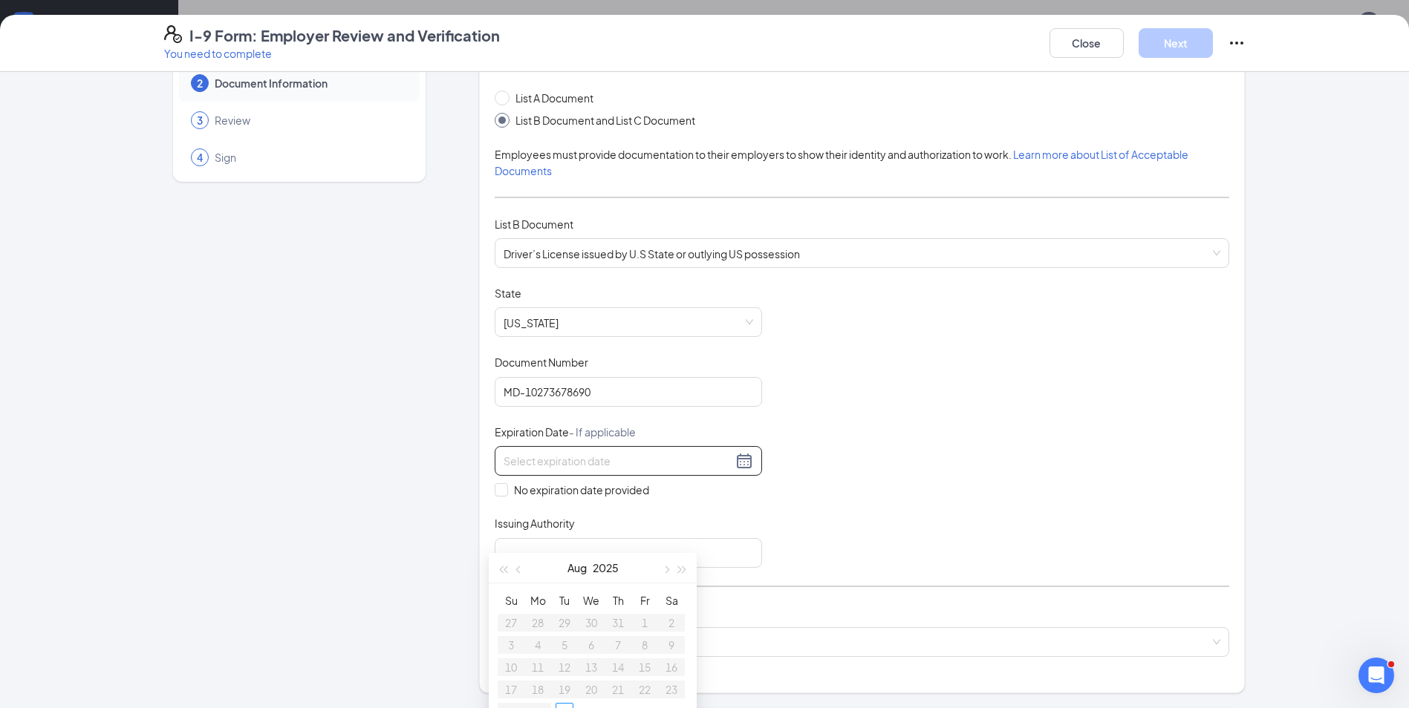
click at [522, 460] on input at bounding box center [617, 461] width 229 height 16
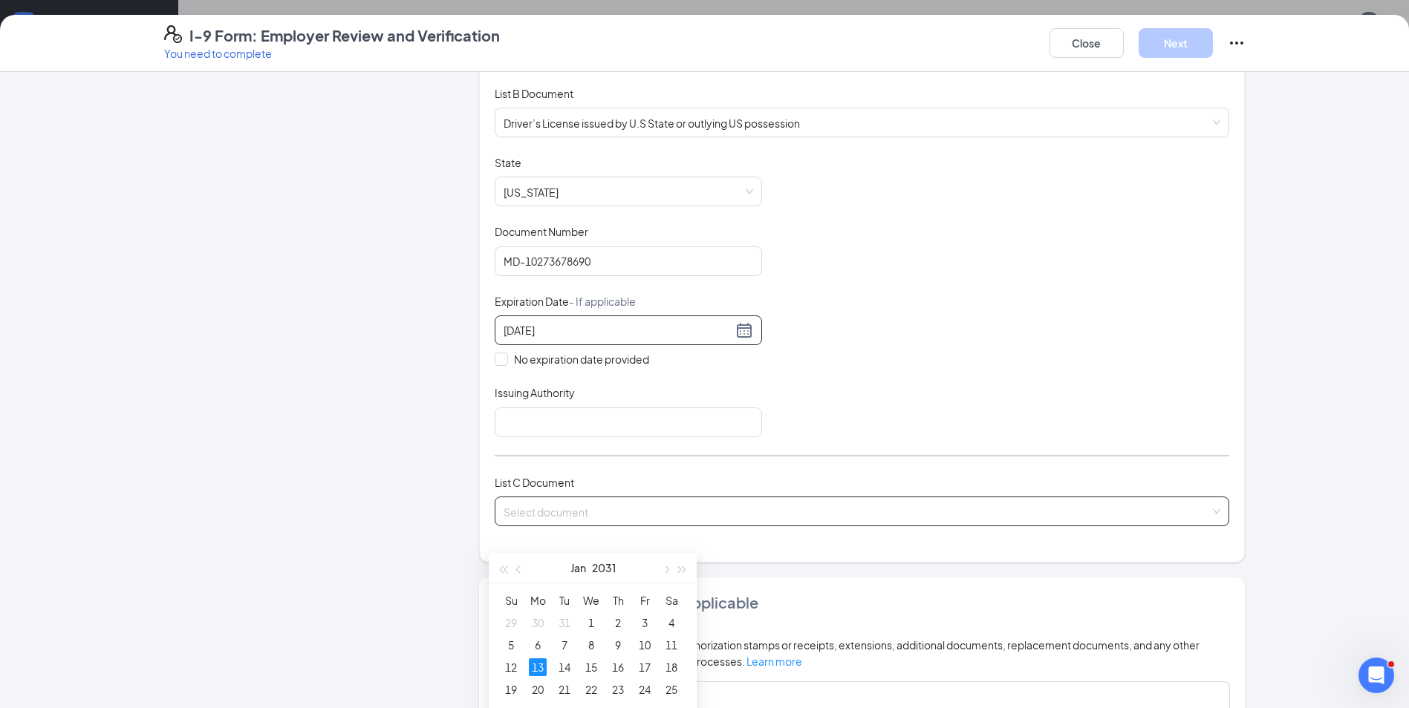
scroll to position [223, 0]
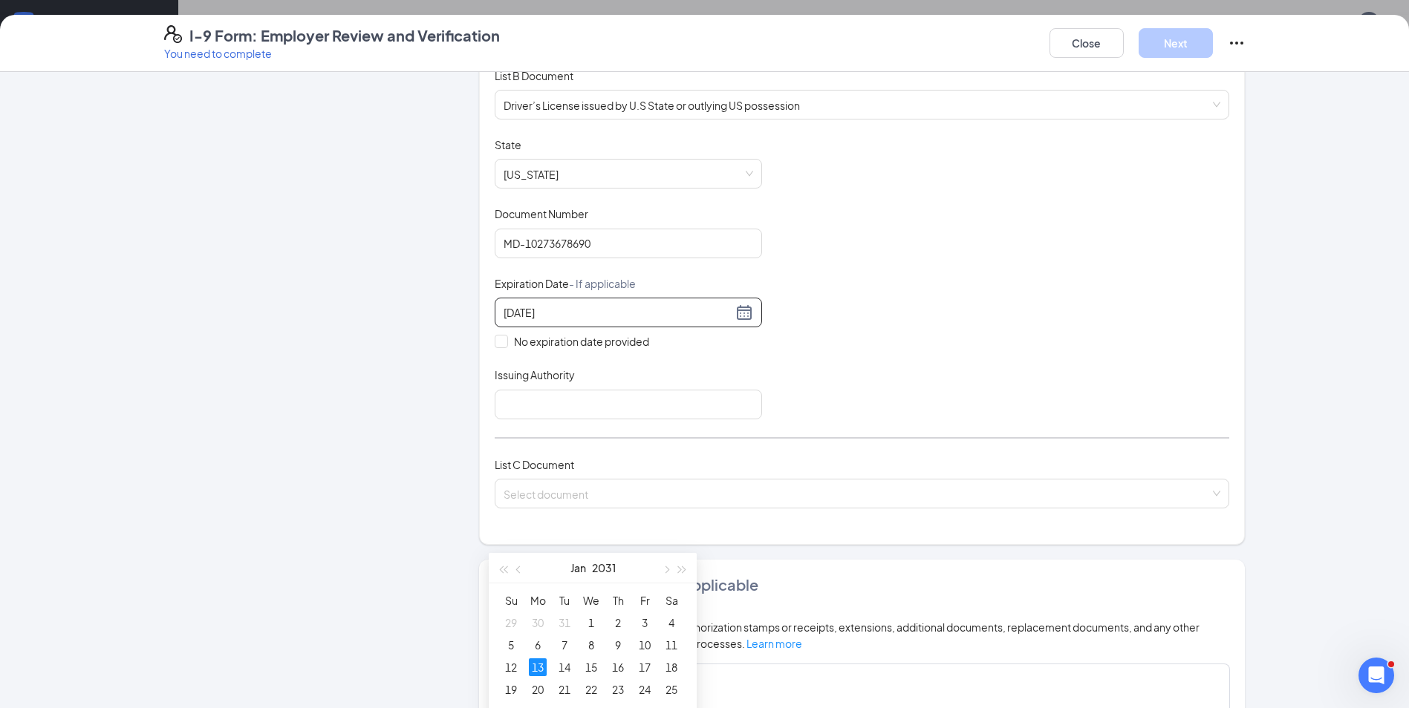
type input "[DATE]"
click at [741, 312] on div "[DATE]" at bounding box center [627, 313] width 249 height 18
click at [734, 310] on div "[DATE]" at bounding box center [627, 313] width 249 height 18
click at [625, 309] on input "[DATE]" at bounding box center [617, 312] width 229 height 16
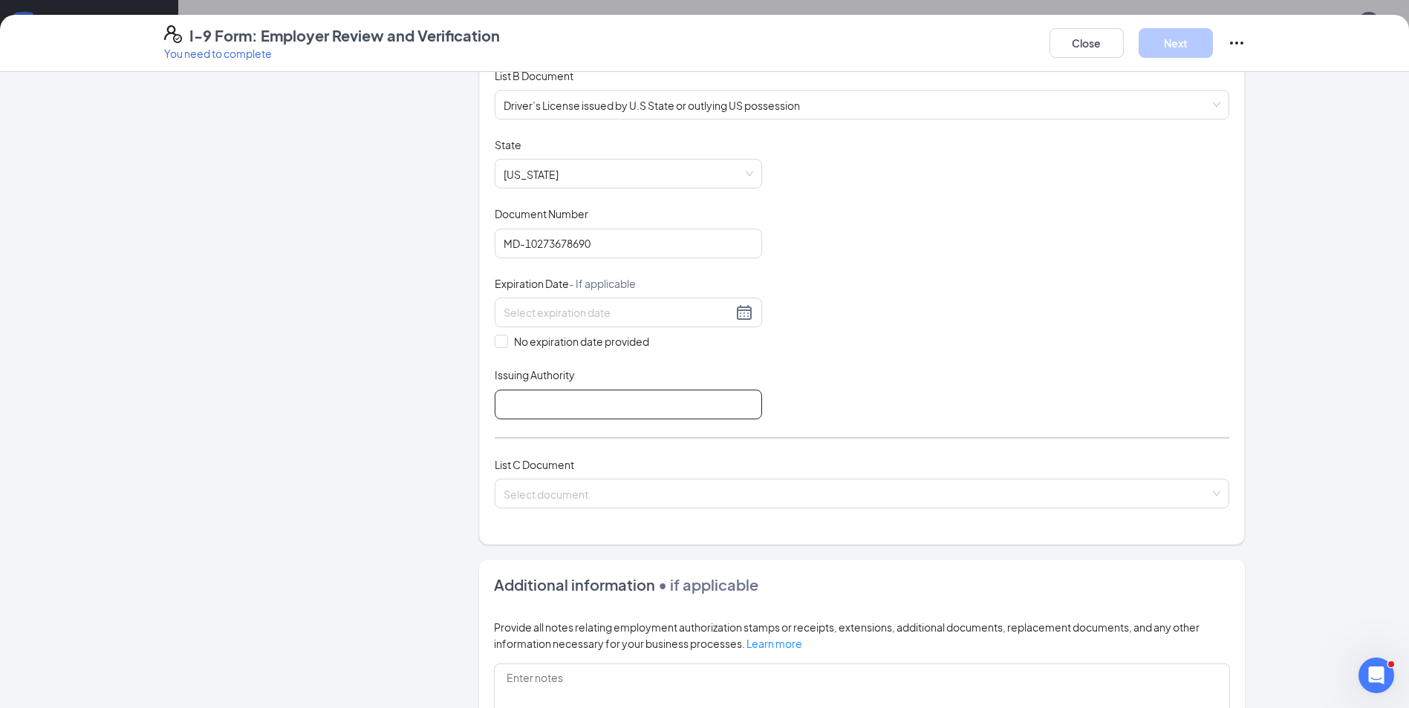
click at [591, 405] on input "Issuing Authority" at bounding box center [628, 405] width 267 height 30
click at [562, 407] on input "MD" at bounding box center [628, 405] width 267 height 30
type input "MD DMV"
click at [745, 312] on div at bounding box center [627, 313] width 249 height 18
click at [742, 312] on div at bounding box center [627, 313] width 249 height 18
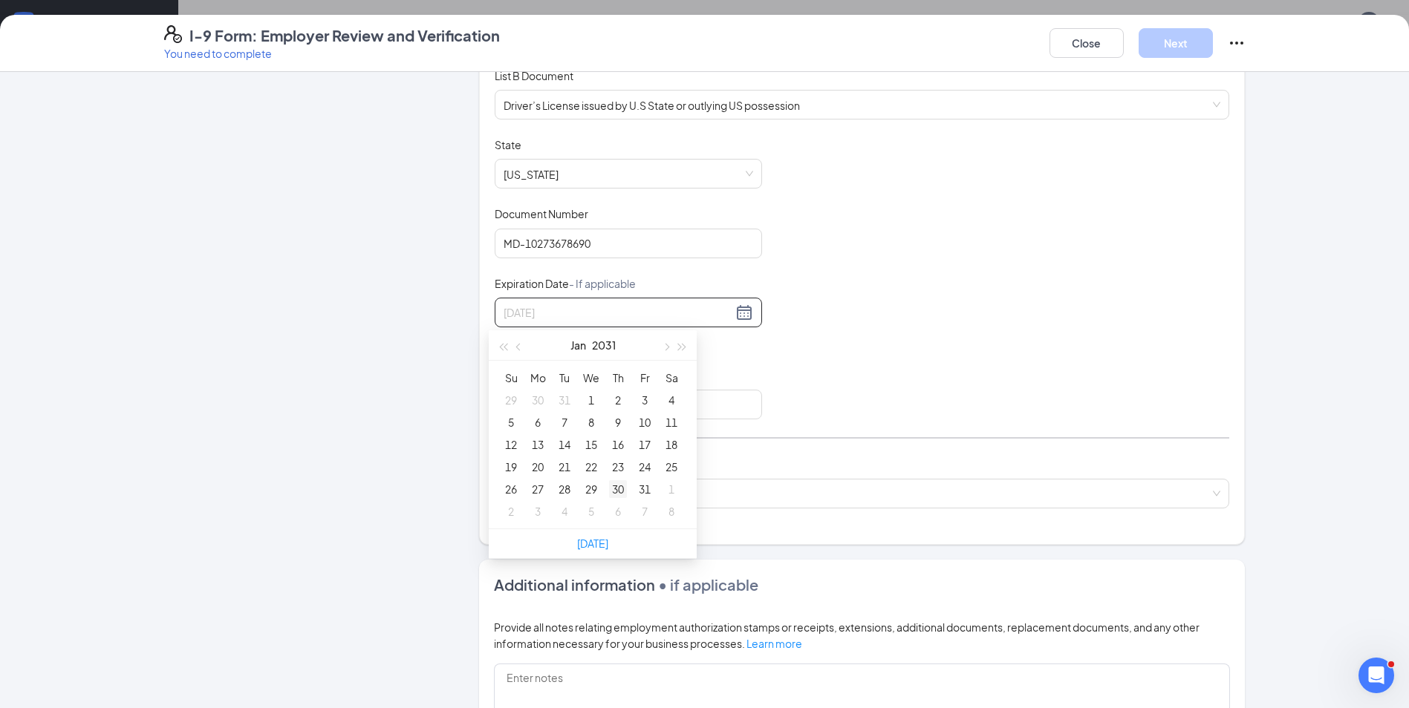
type input "[DATE]"
click at [626, 483] on div "30" at bounding box center [618, 489] width 18 height 18
click at [599, 497] on input "search" at bounding box center [856, 491] width 706 height 22
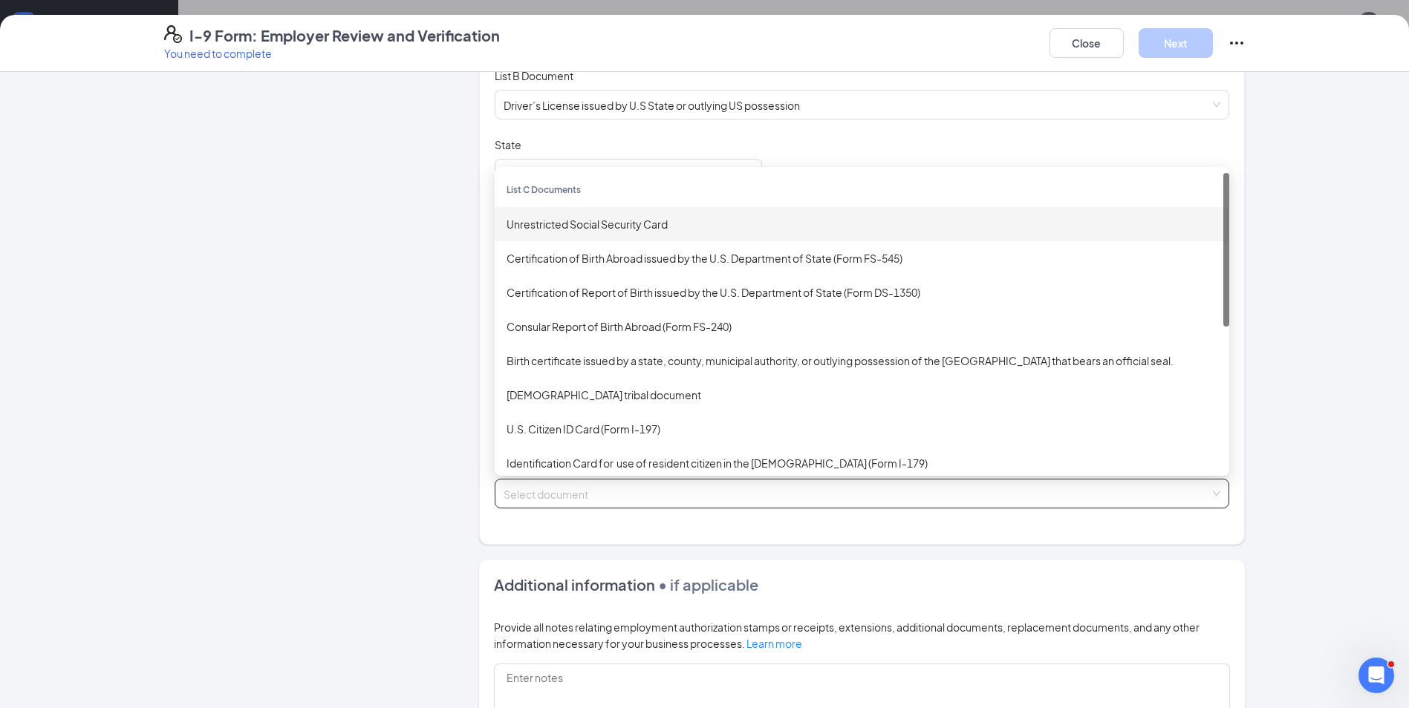
click at [564, 223] on div "Unrestricted Social Security Card" at bounding box center [861, 224] width 711 height 16
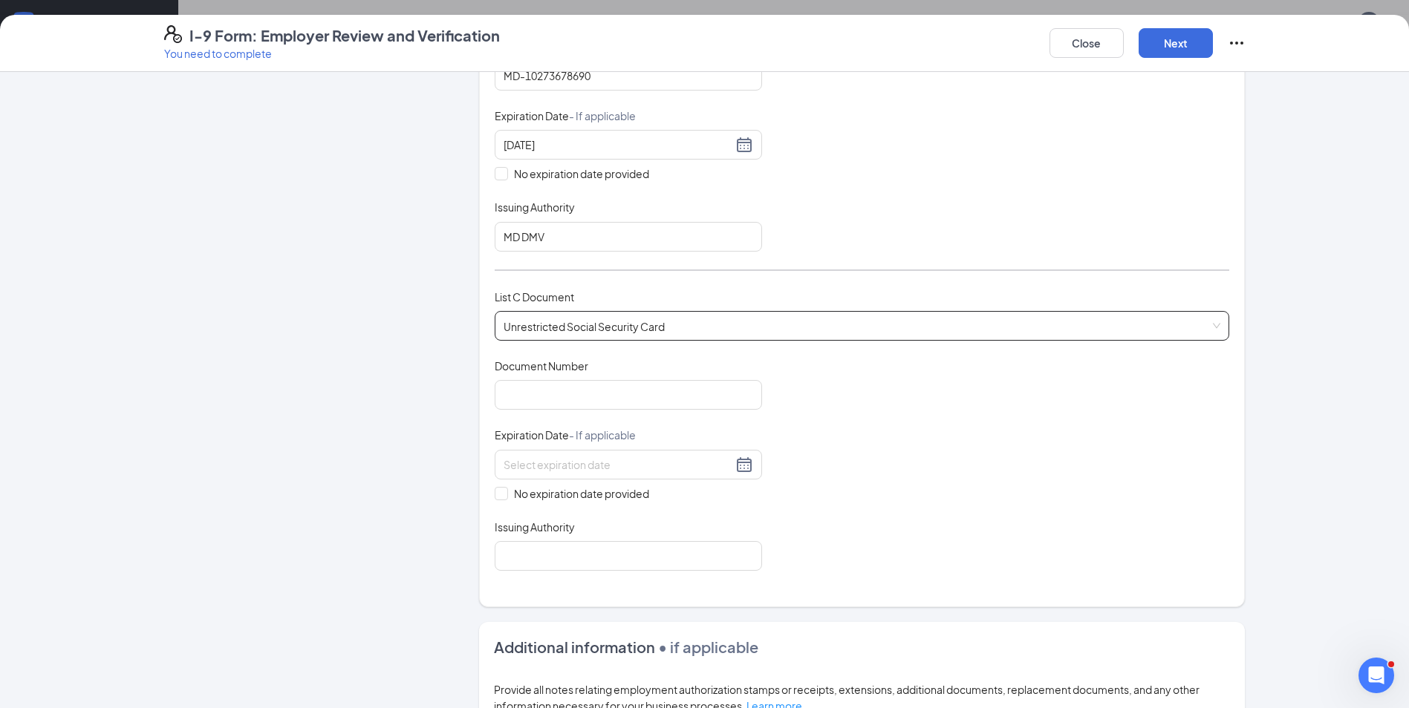
scroll to position [446, 0]
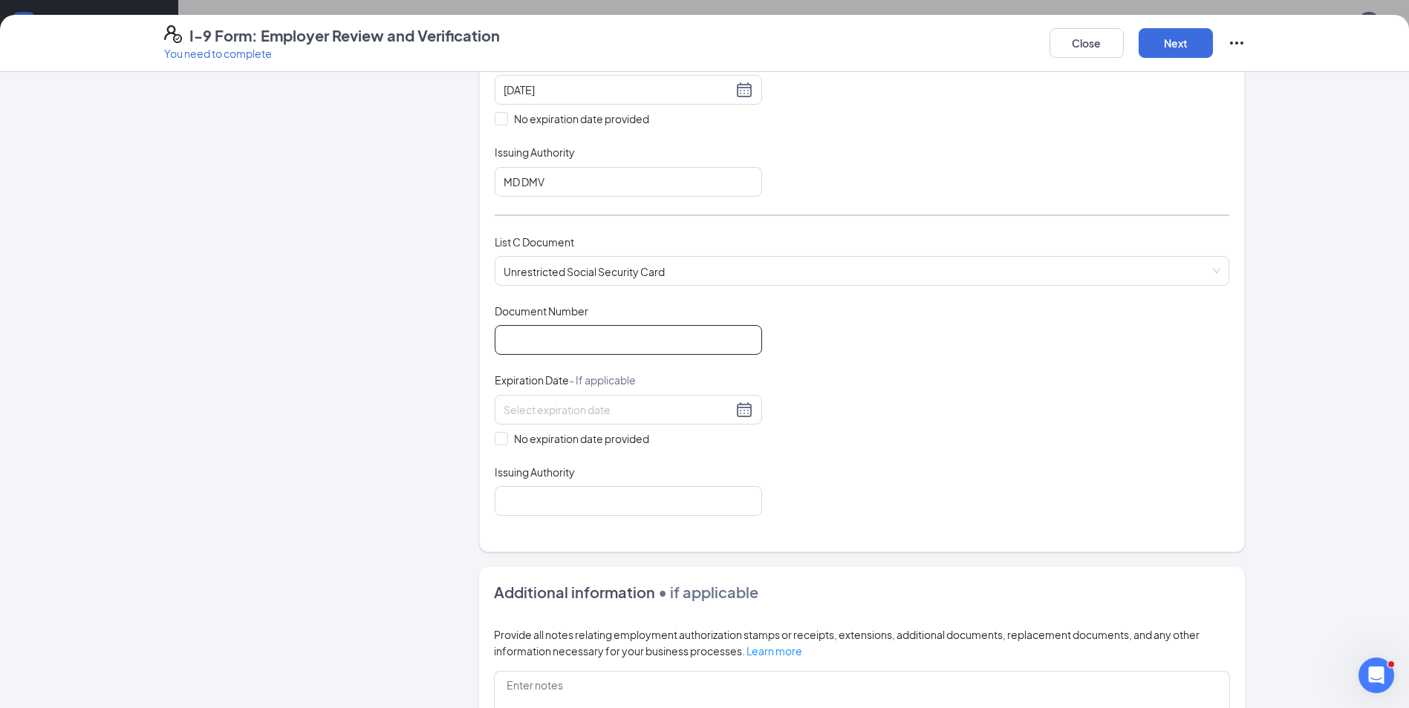
click at [567, 325] on input "Document Number" at bounding box center [628, 340] width 267 height 30
type input "214631591"
click at [622, 408] on input at bounding box center [617, 410] width 229 height 16
click at [806, 452] on div "Document Title Unrestricted Social Security Card Document Number 214631591 Expi…" at bounding box center [862, 410] width 734 height 212
click at [499, 431] on label "No expiration date provided" at bounding box center [628, 439] width 267 height 16
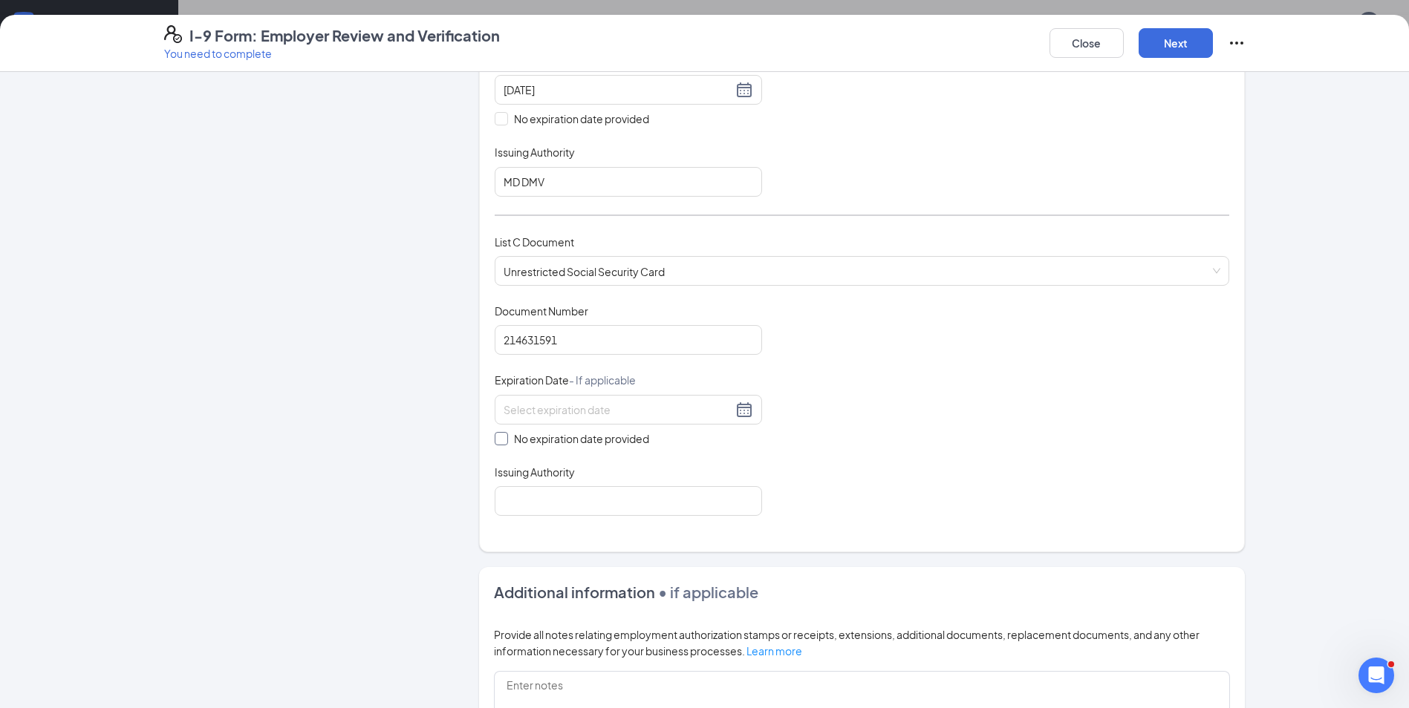
click at [499, 432] on input "No expiration date provided" at bounding box center [500, 437] width 10 height 10
checkbox input "true"
click at [516, 489] on input "Issuing Authority" at bounding box center [628, 504] width 267 height 30
type input "SSA"
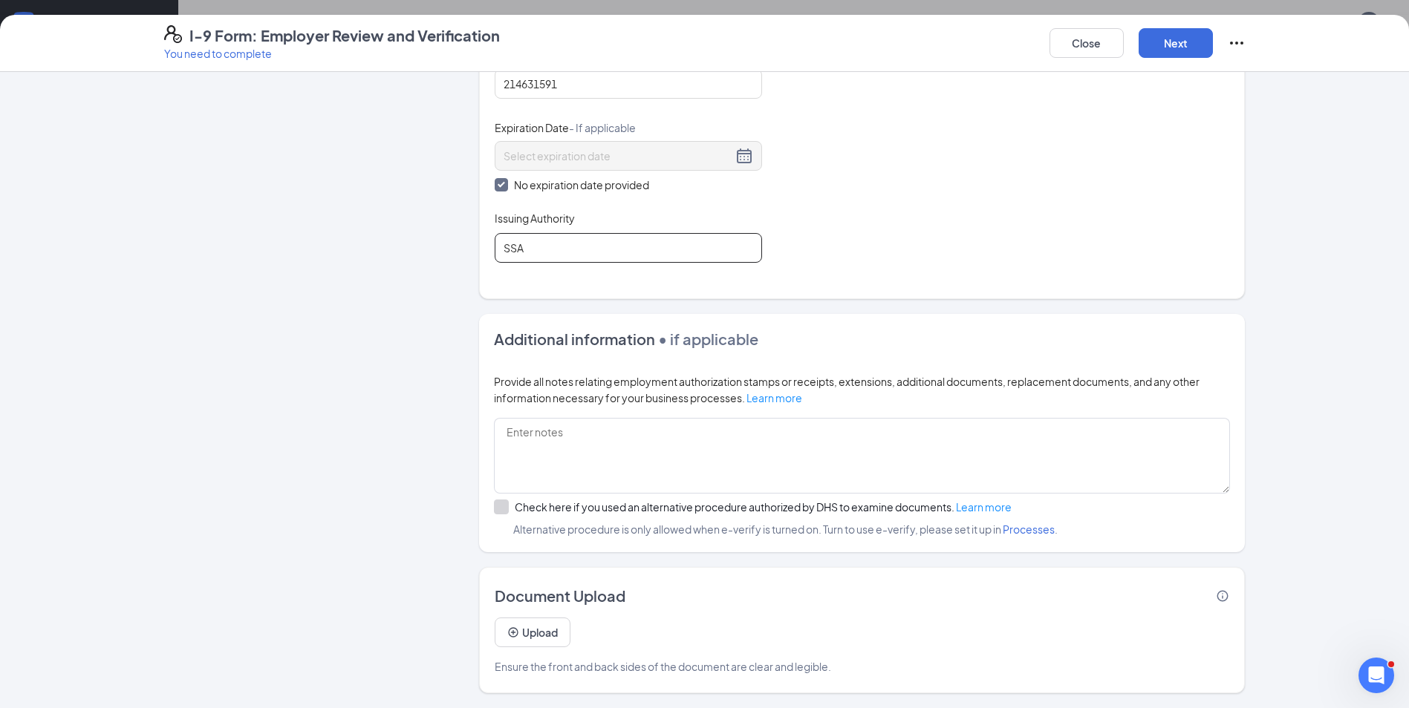
scroll to position [223, 0]
click at [1180, 48] on button "Next" at bounding box center [1175, 43] width 74 height 30
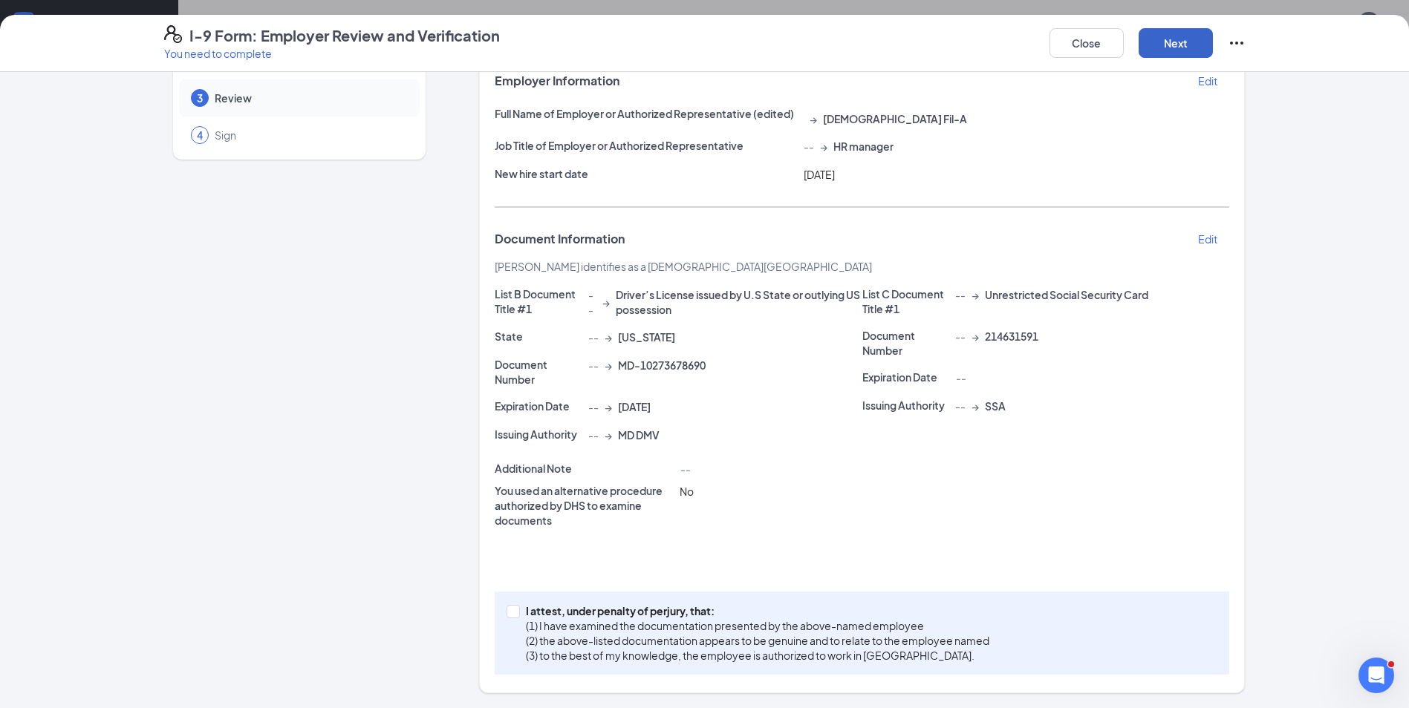
scroll to position [97, 0]
click at [512, 613] on span at bounding box center [512, 611] width 13 height 13
click at [512, 613] on input "I attest, under penalty of [PERSON_NAME], that: (1) I have examined the documen…" at bounding box center [511, 610] width 10 height 10
checkbox input "true"
click at [1167, 36] on button "Next" at bounding box center [1175, 43] width 74 height 30
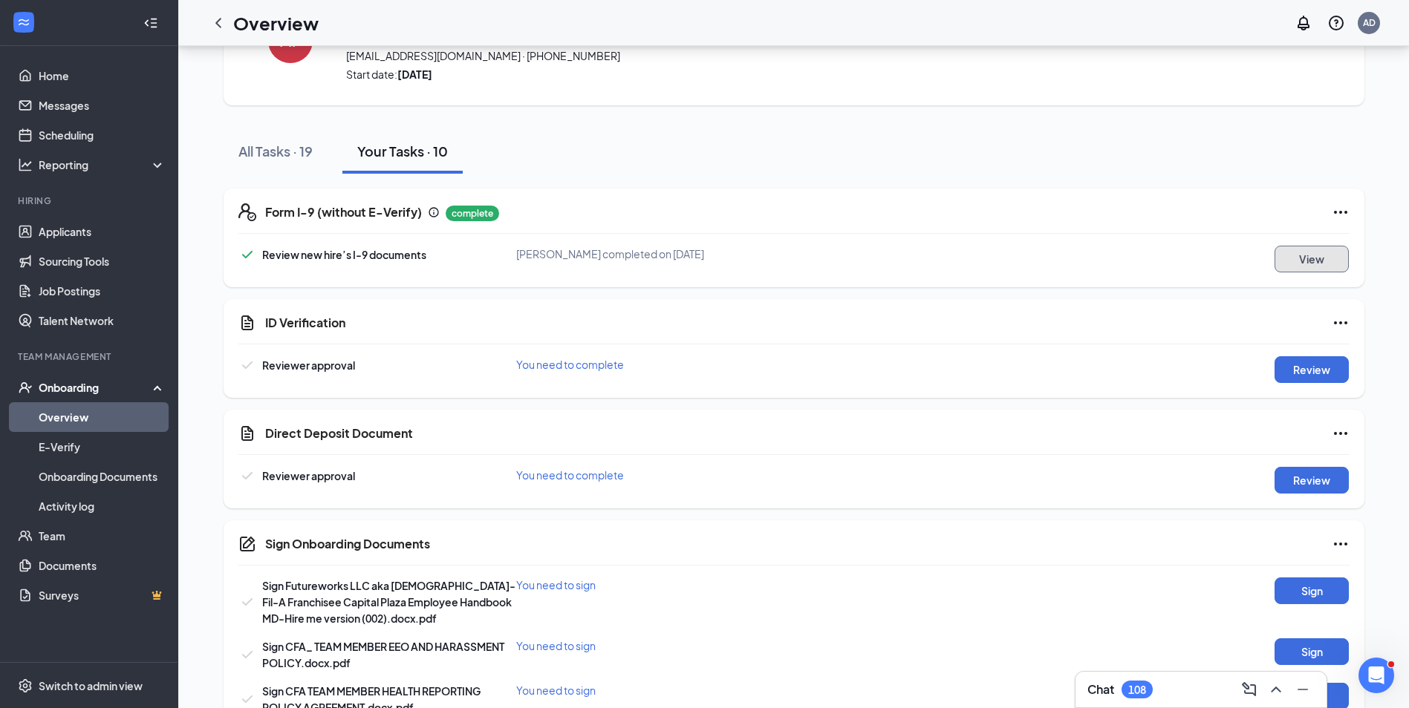
scroll to position [74, 0]
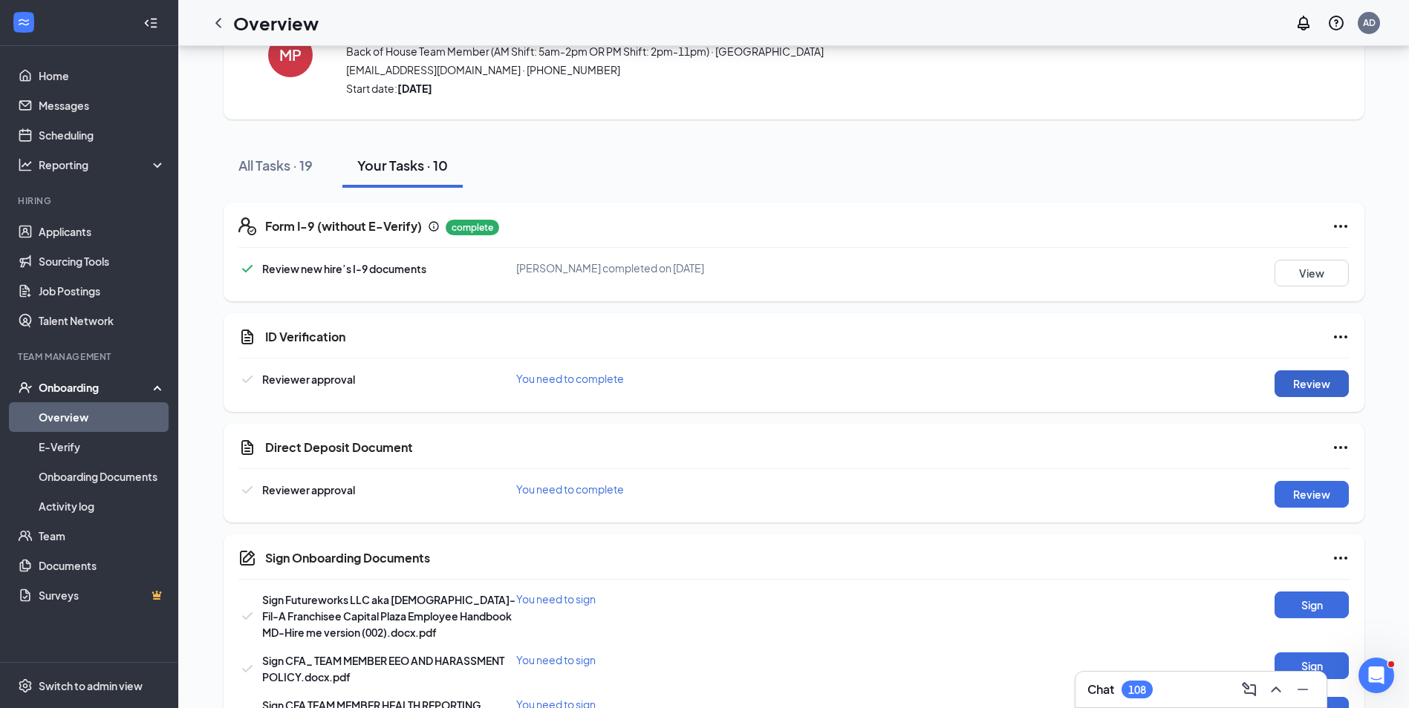
click at [1314, 384] on button "Review" at bounding box center [1311, 384] width 74 height 27
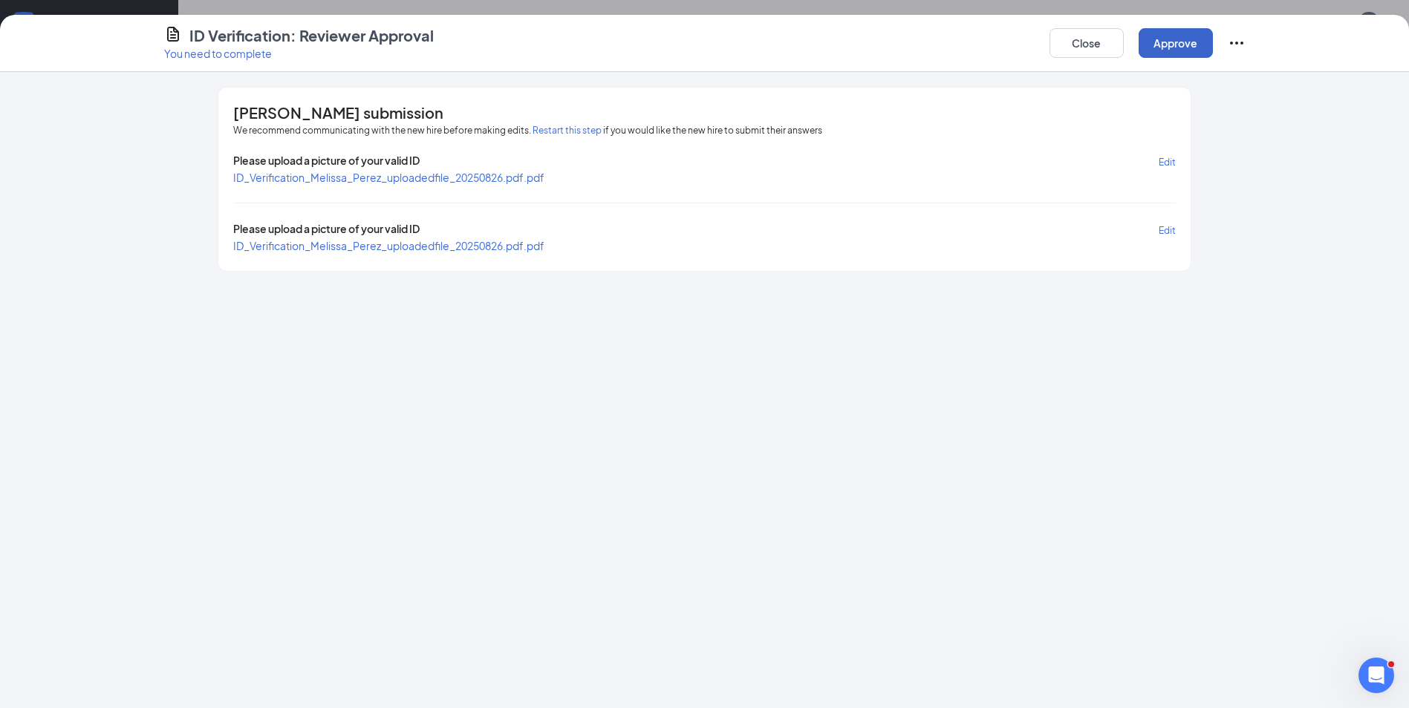
click at [1163, 43] on button "Approve" at bounding box center [1175, 43] width 74 height 30
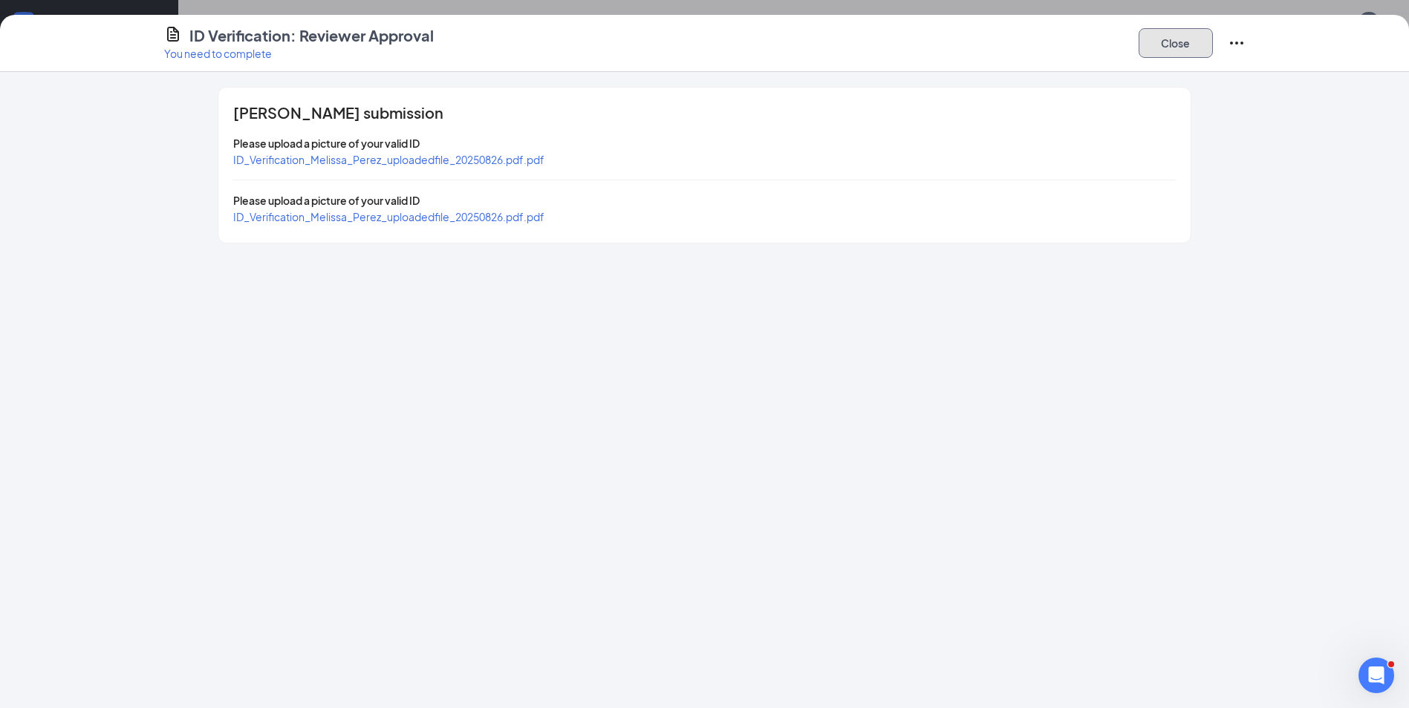
click at [1155, 48] on button "Close" at bounding box center [1175, 43] width 74 height 30
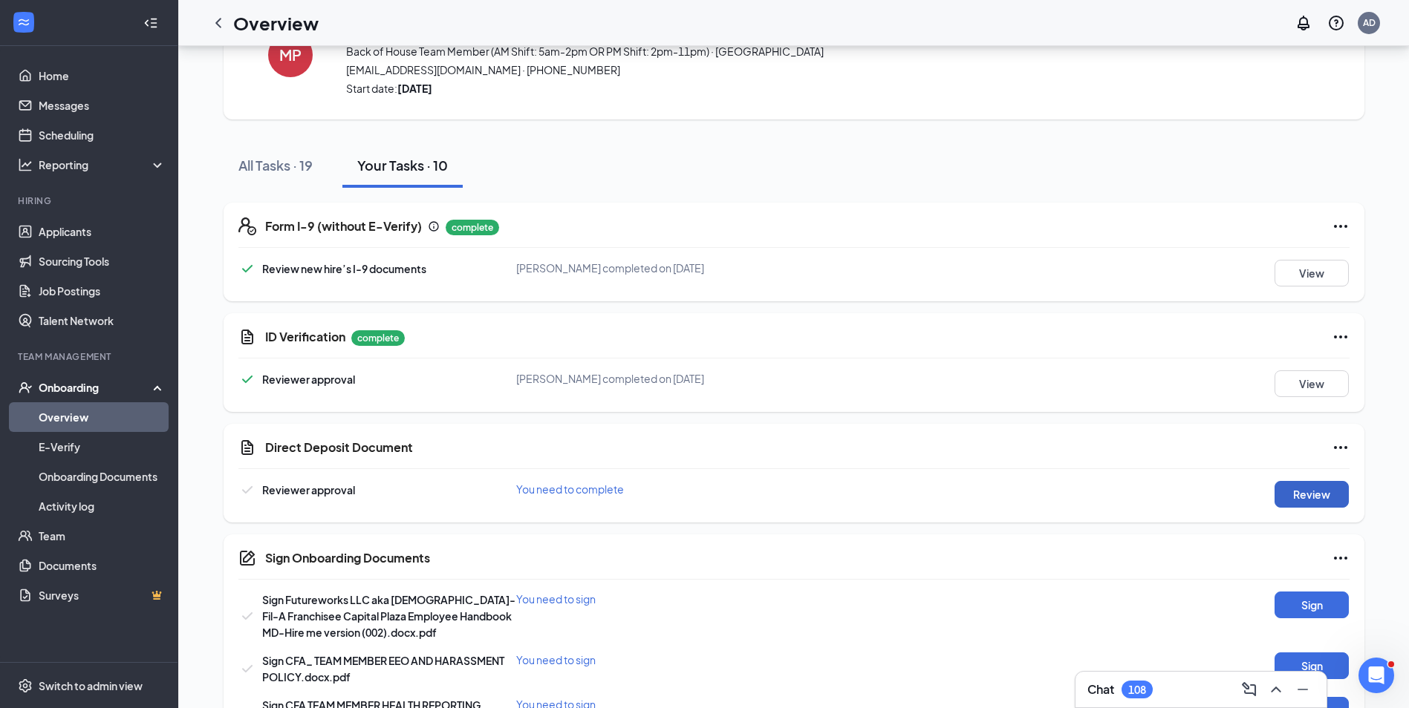
click at [1308, 492] on button "Review" at bounding box center [1311, 494] width 74 height 27
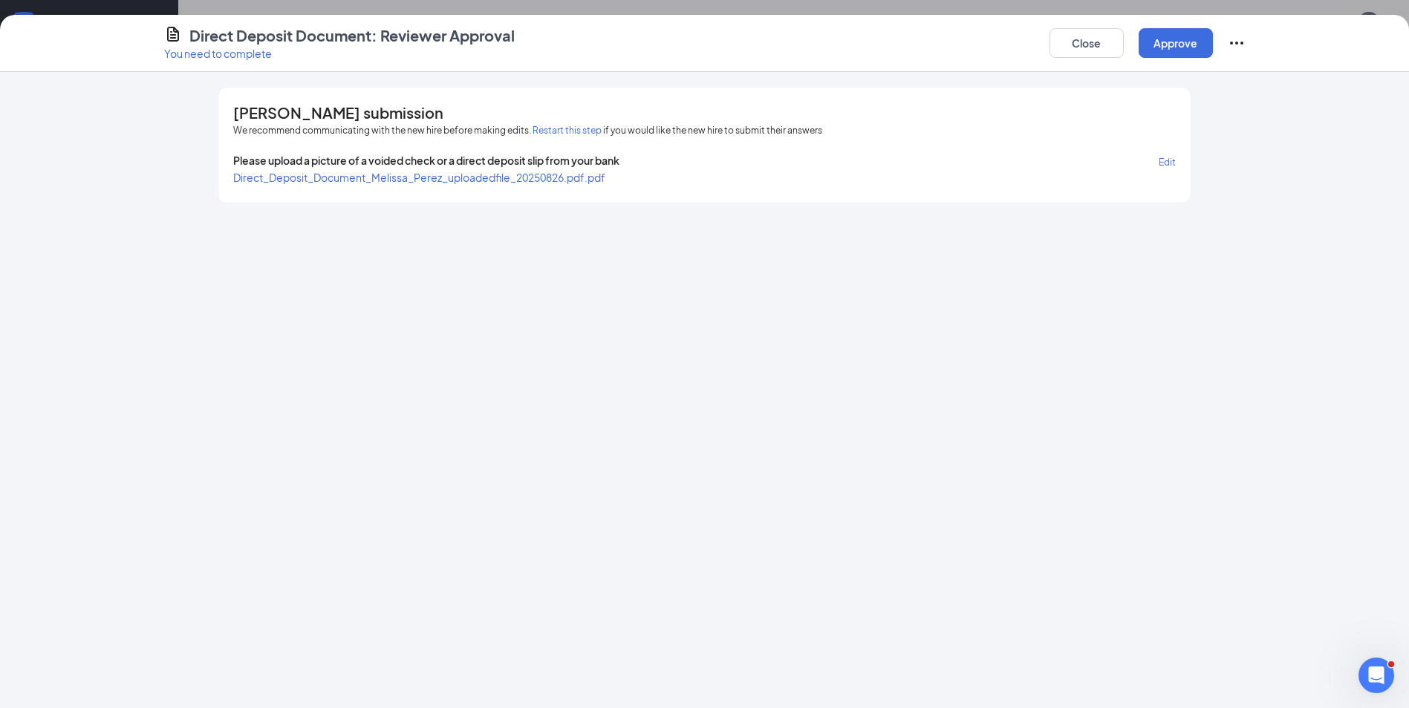
click at [563, 176] on span "Direct_Deposit_Document_Melissa_Perez_uploadedfile_20250826.pdf.pdf" at bounding box center [419, 177] width 372 height 13
click at [1165, 44] on button "Approve" at bounding box center [1175, 43] width 74 height 30
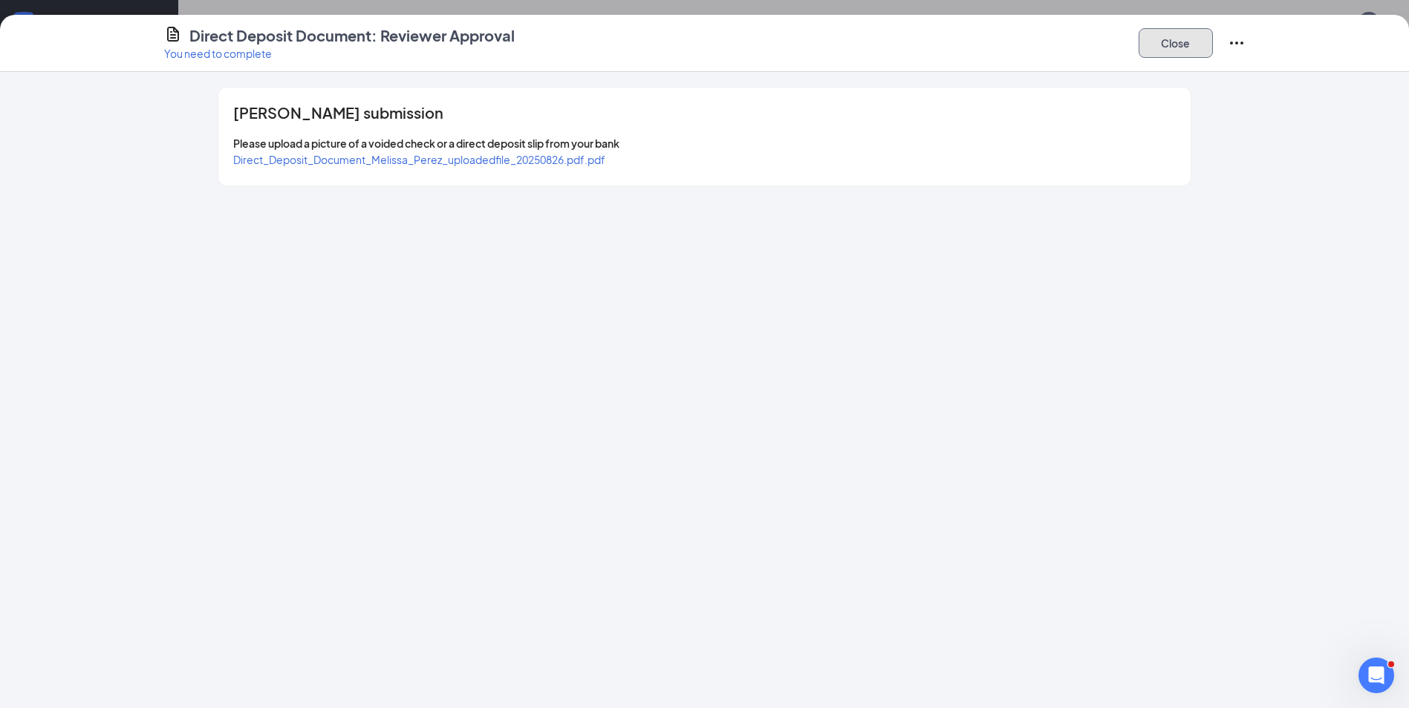
click at [1154, 43] on button "Close" at bounding box center [1175, 43] width 74 height 30
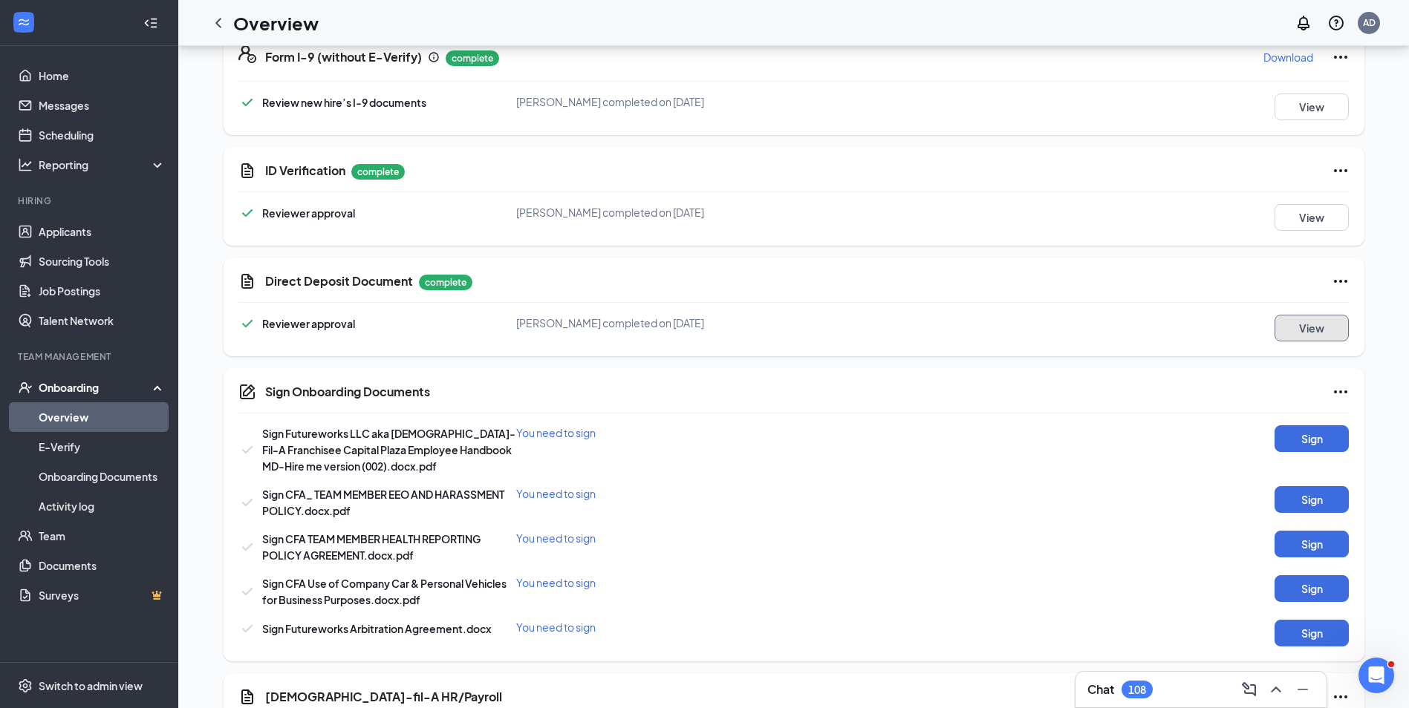
scroll to position [371, 0]
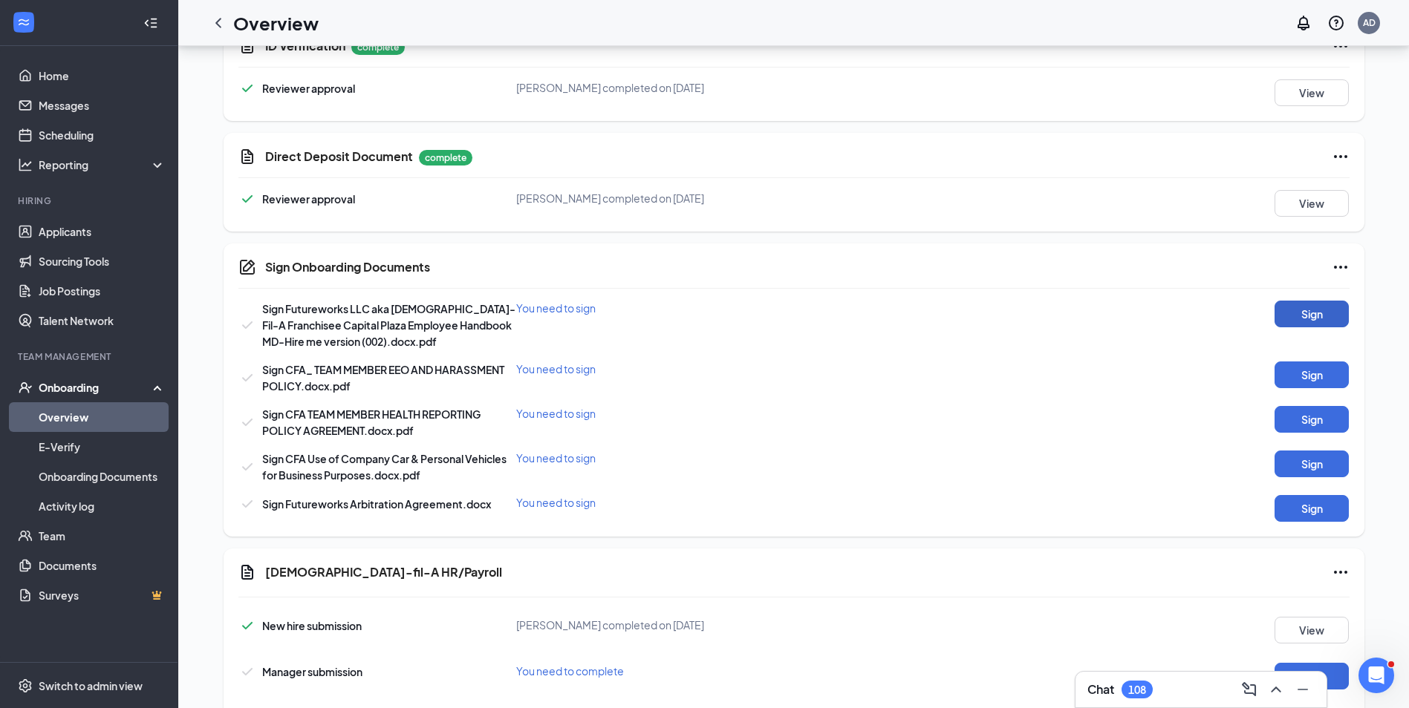
click at [1312, 310] on button "Sign" at bounding box center [1311, 314] width 74 height 27
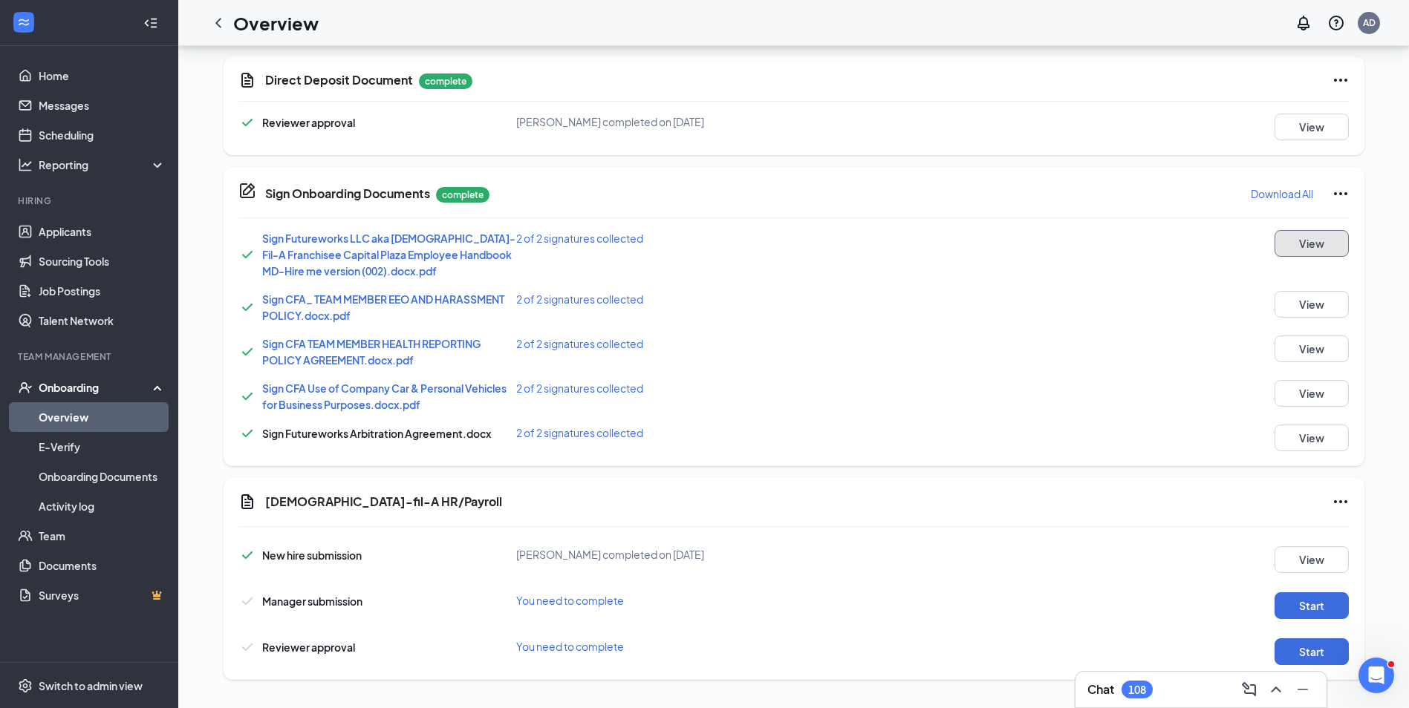
scroll to position [449, 0]
click at [1310, 558] on button "View" at bounding box center [1311, 558] width 74 height 27
click at [1294, 602] on button "Start" at bounding box center [1311, 604] width 74 height 27
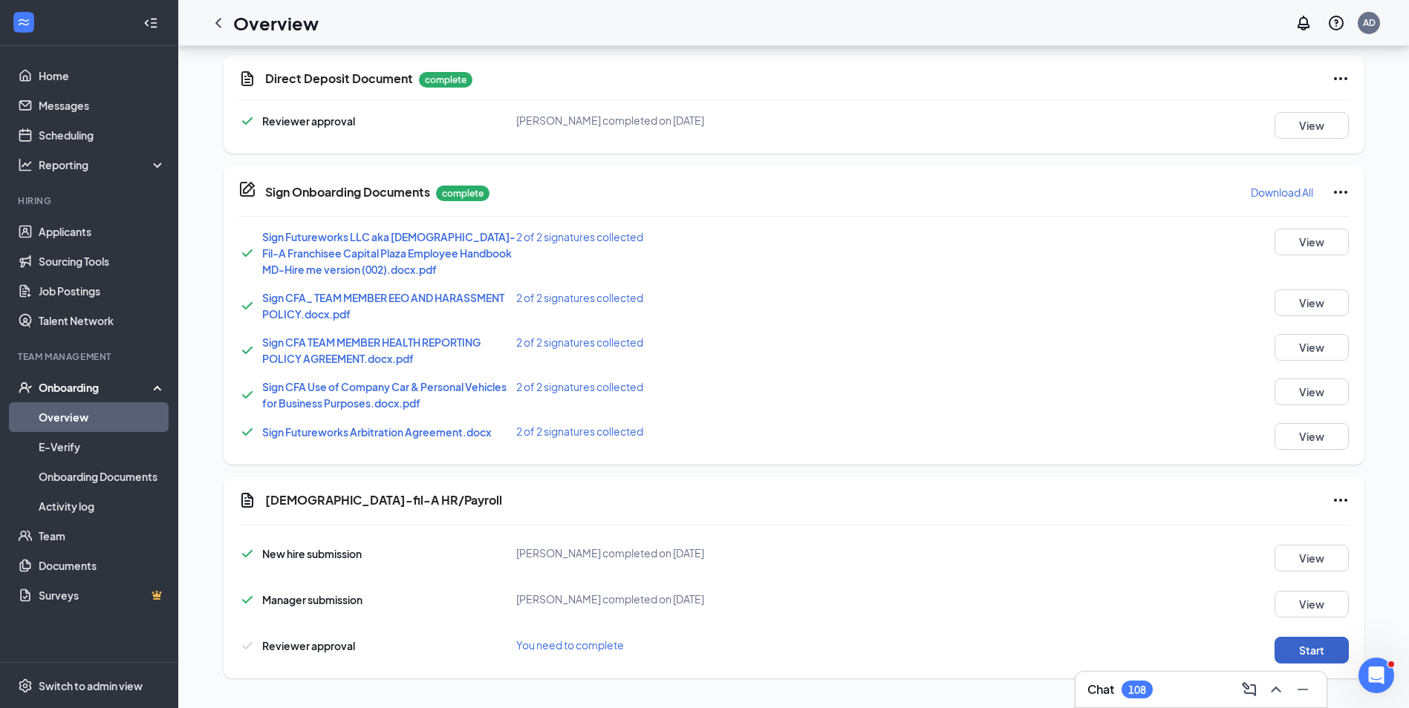
click at [1299, 651] on button "Start" at bounding box center [1311, 650] width 74 height 27
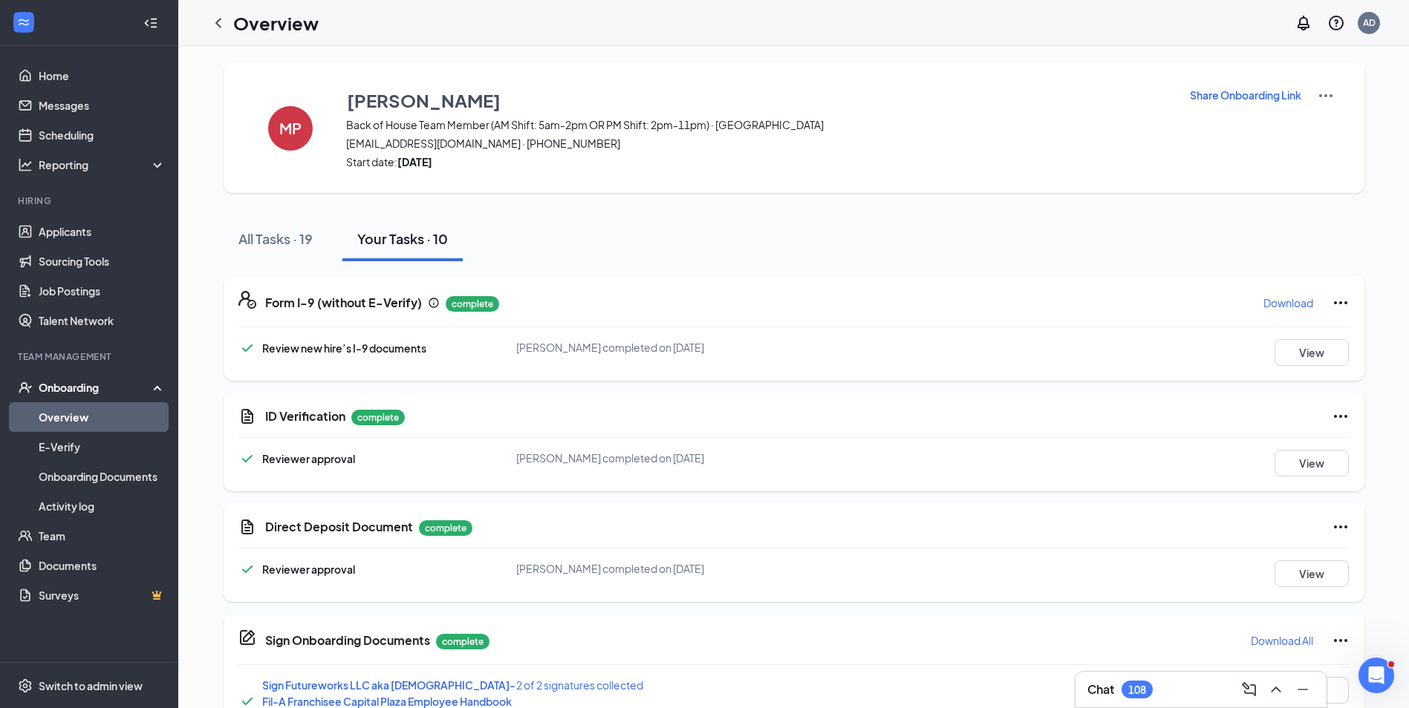
scroll to position [0, 0]
click at [218, 22] on icon "ChevronLeft" at bounding box center [218, 23] width 6 height 10
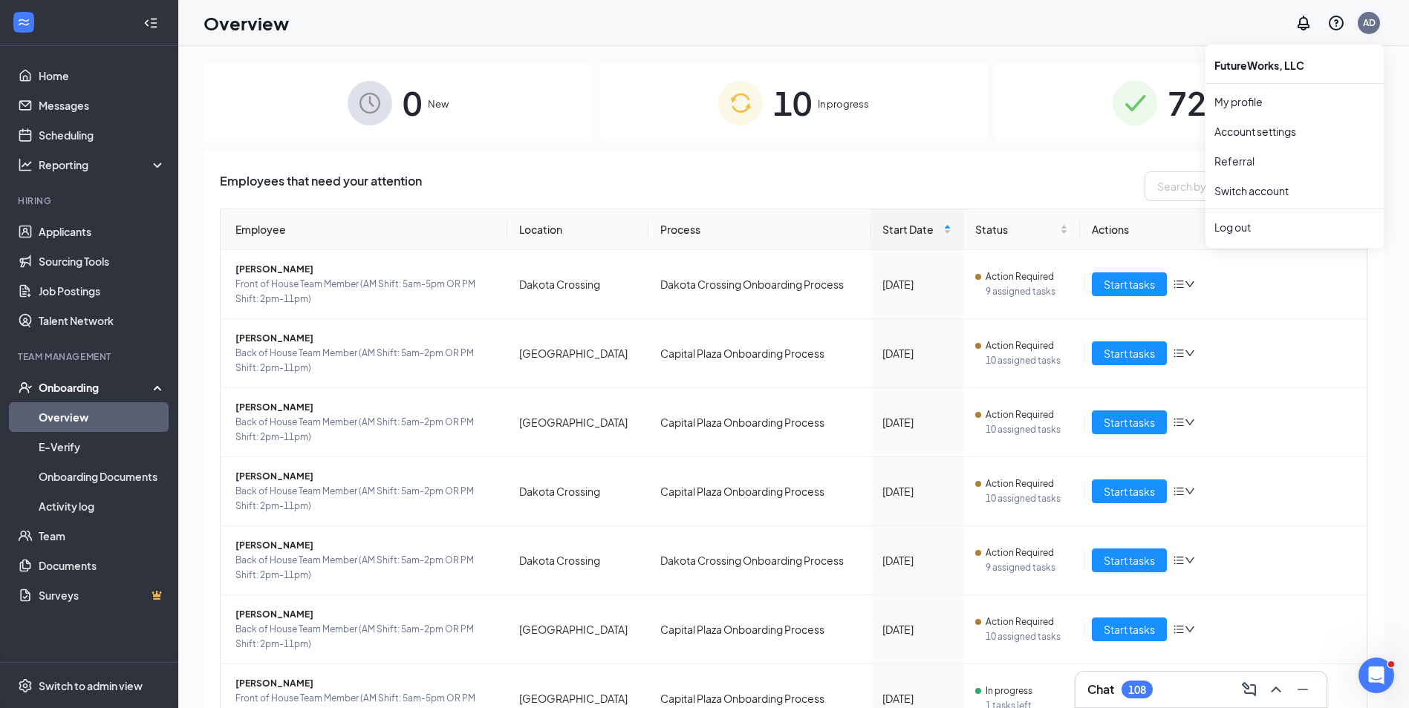
click at [1368, 22] on div "AD" at bounding box center [1369, 22] width 13 height 13
click at [1243, 231] on div "Log out" at bounding box center [1294, 227] width 160 height 15
